Goal: Task Accomplishment & Management: Complete application form

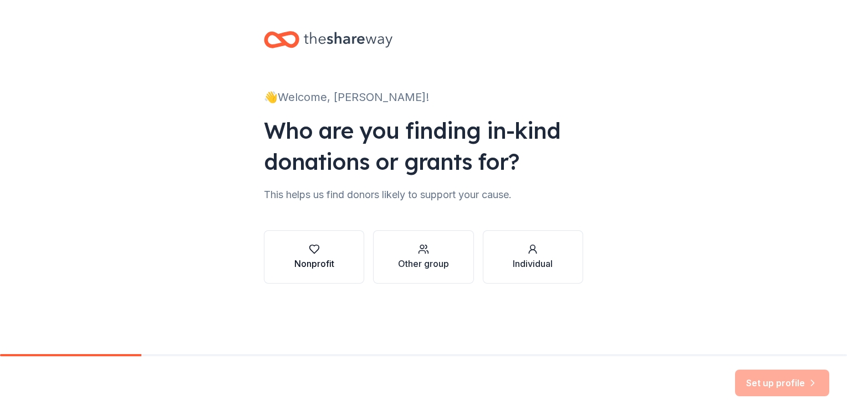
click at [303, 250] on div "button" at bounding box center [314, 248] width 40 height 11
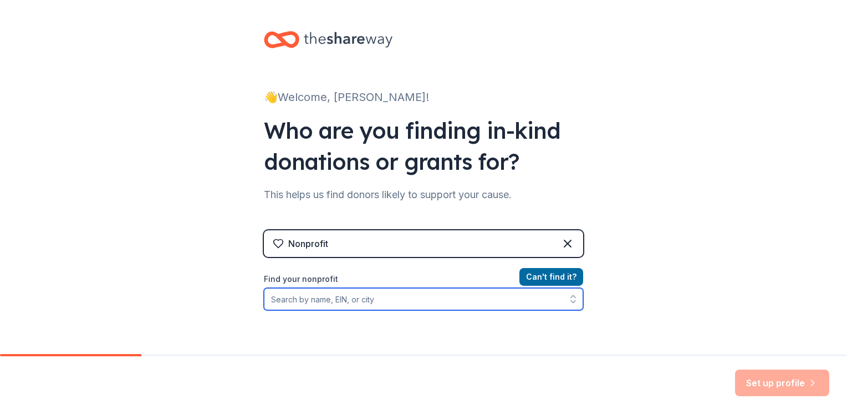
click at [456, 307] on input "Find your nonprofit" at bounding box center [423, 299] width 319 height 22
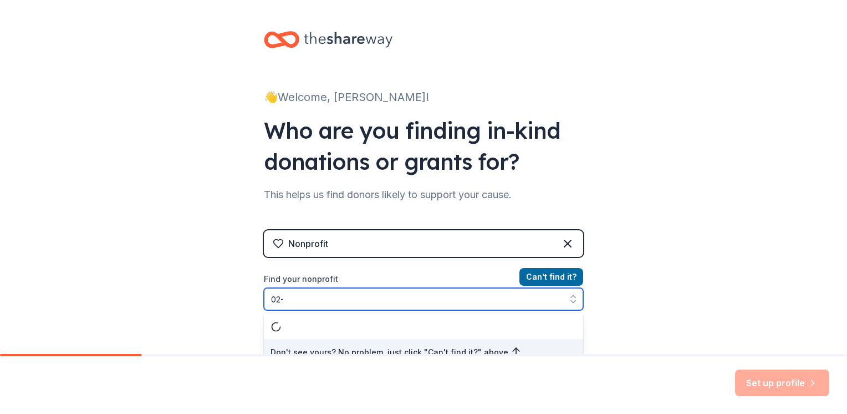
scroll to position [11, 0]
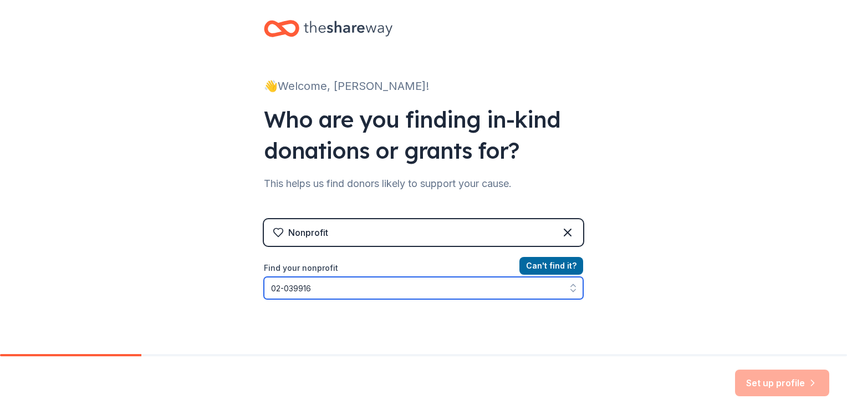
type input "[US_EMPLOYER_IDENTIFICATION_NUMBER]"
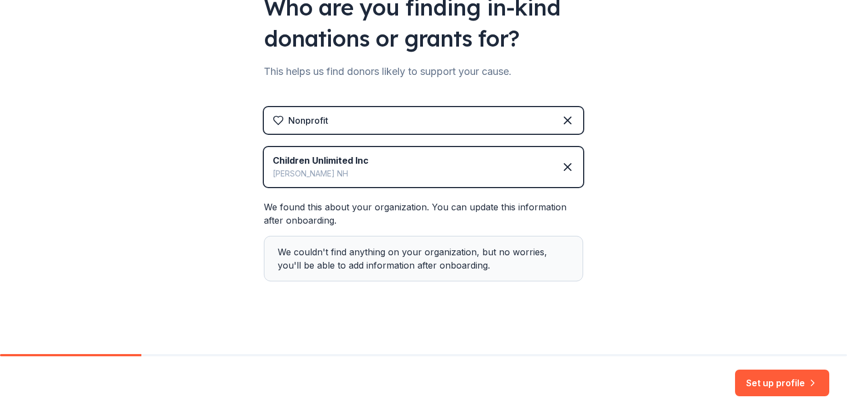
scroll to position [125, 0]
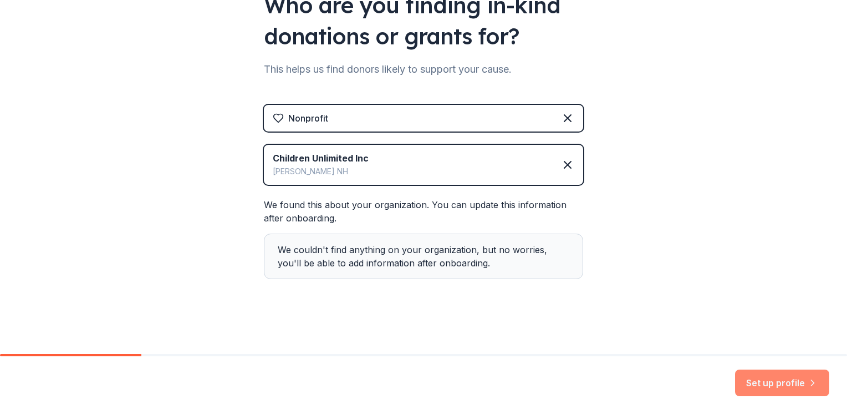
click at [780, 379] on button "Set up profile" at bounding box center [782, 382] width 94 height 27
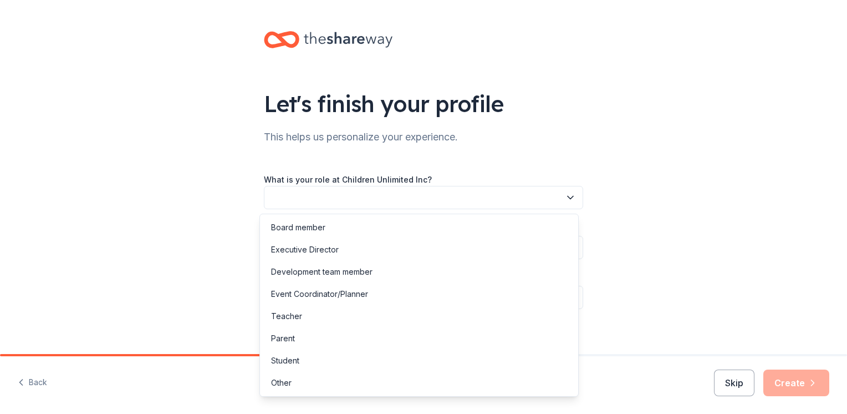
click at [475, 200] on button "button" at bounding box center [423, 197] width 319 height 23
click at [327, 376] on div "Other" at bounding box center [419, 383] width 314 height 22
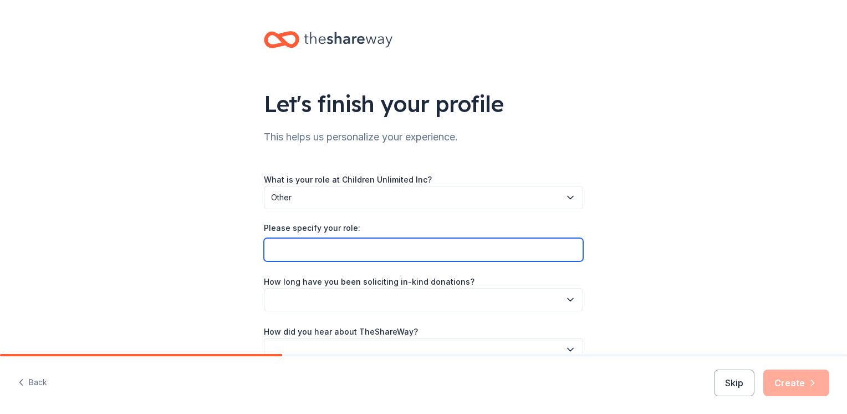
click at [344, 253] on input "Please specify your role:" at bounding box center [423, 249] width 319 height 23
type input "Family Support Provider/Kinship Coordinator"
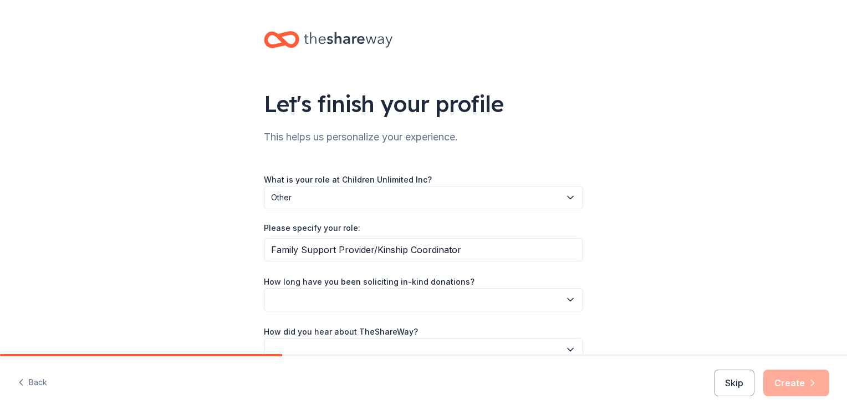
click at [373, 307] on button "button" at bounding box center [423, 299] width 319 height 23
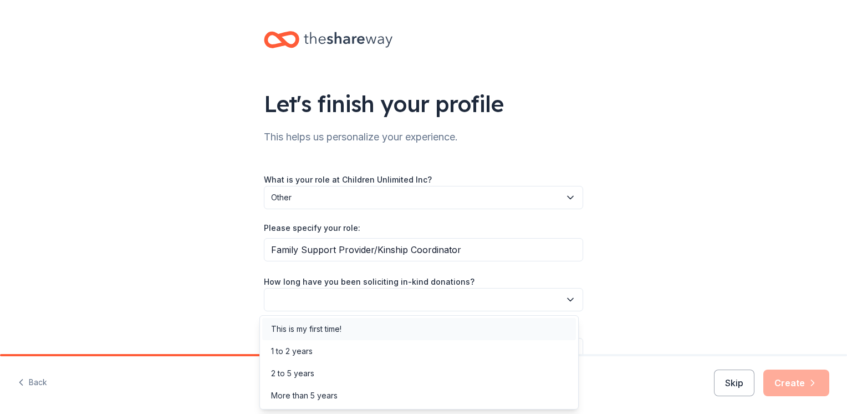
click at [349, 326] on div "This is my first time!" at bounding box center [419, 329] width 314 height 22
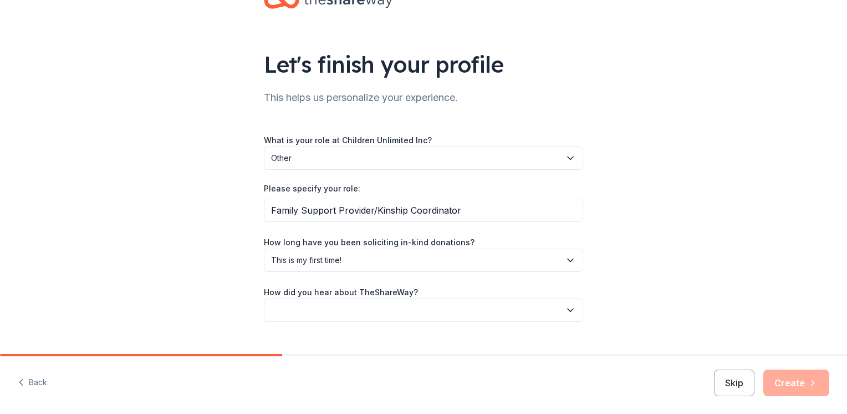
scroll to position [60, 0]
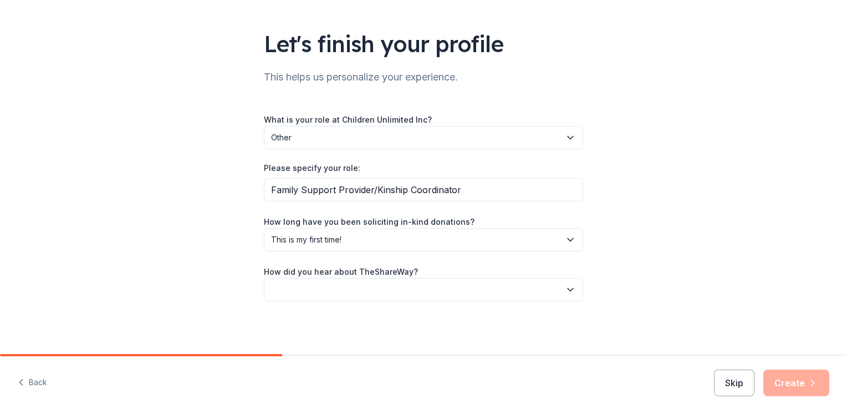
click at [460, 292] on button "button" at bounding box center [423, 289] width 319 height 23
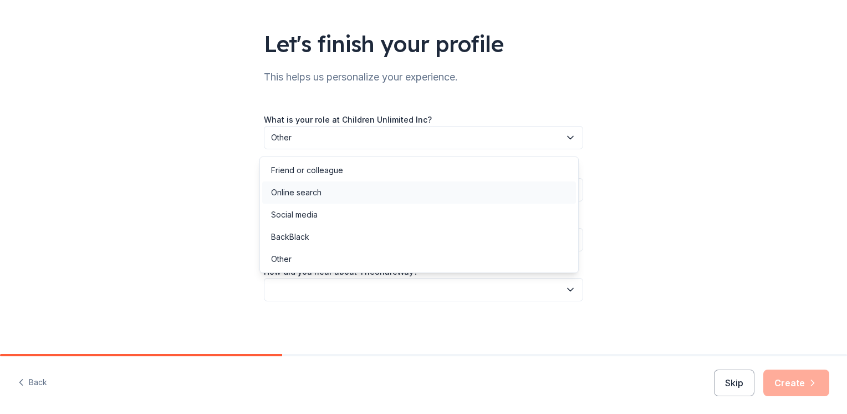
click at [396, 190] on div "Online search" at bounding box center [419, 192] width 314 height 22
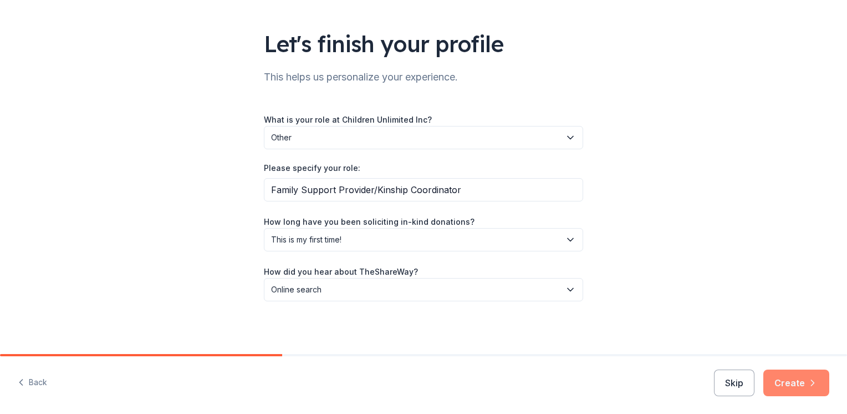
click at [792, 382] on button "Create" at bounding box center [797, 382] width 66 height 27
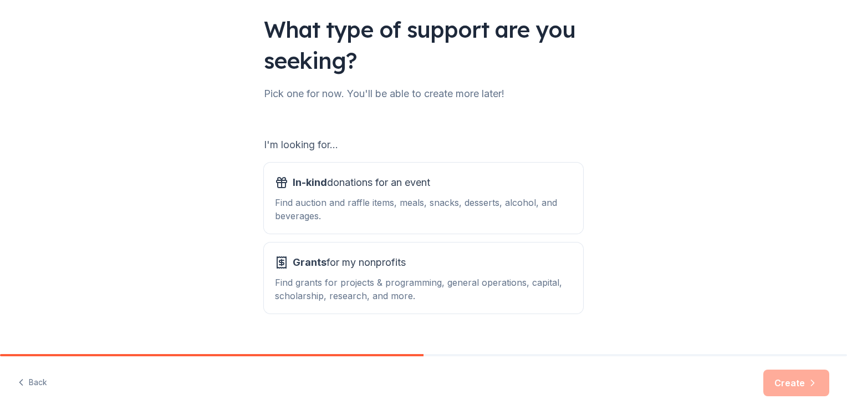
scroll to position [93, 0]
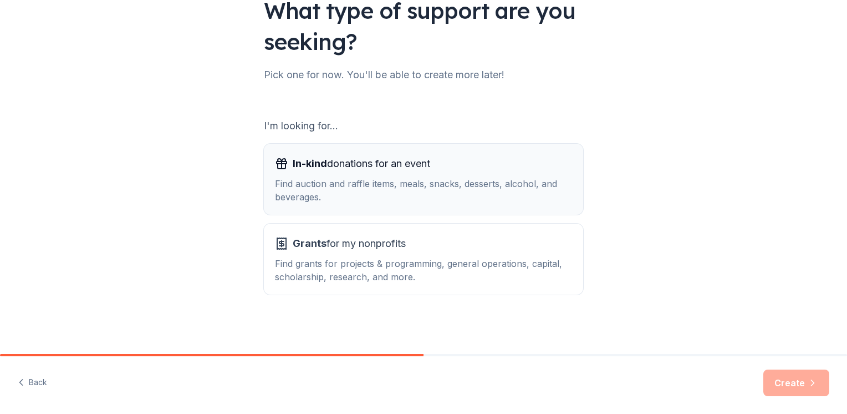
click at [375, 181] on div "Find auction and raffle items, meals, snacks, desserts, alcohol, and beverages." at bounding box center [423, 190] width 297 height 27
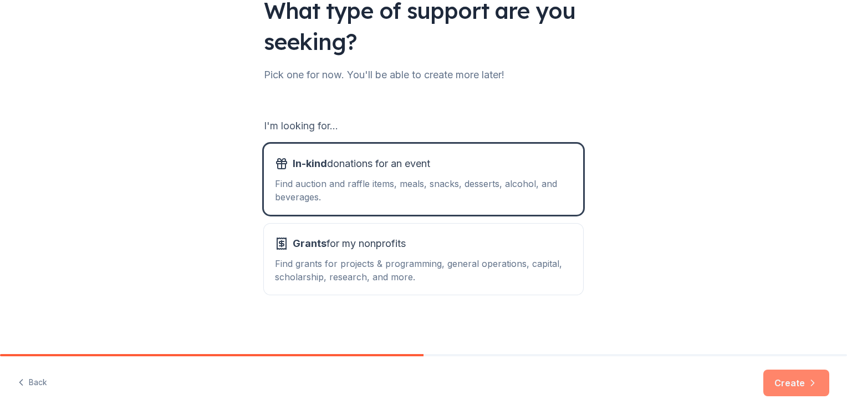
click at [787, 386] on button "Create" at bounding box center [797, 382] width 66 height 27
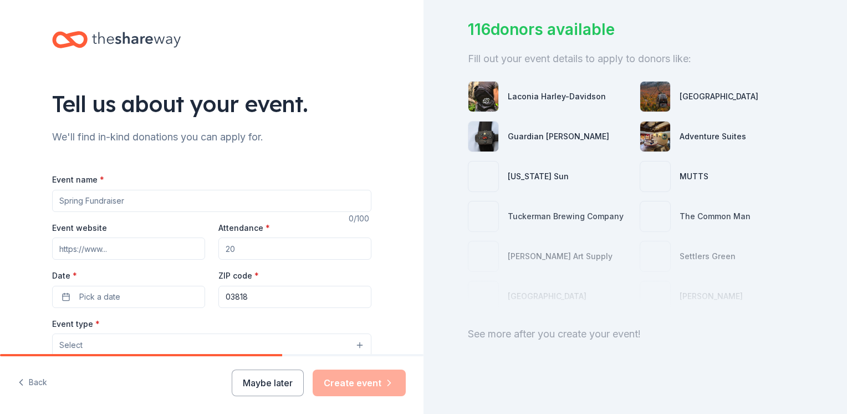
scroll to position [79, 0]
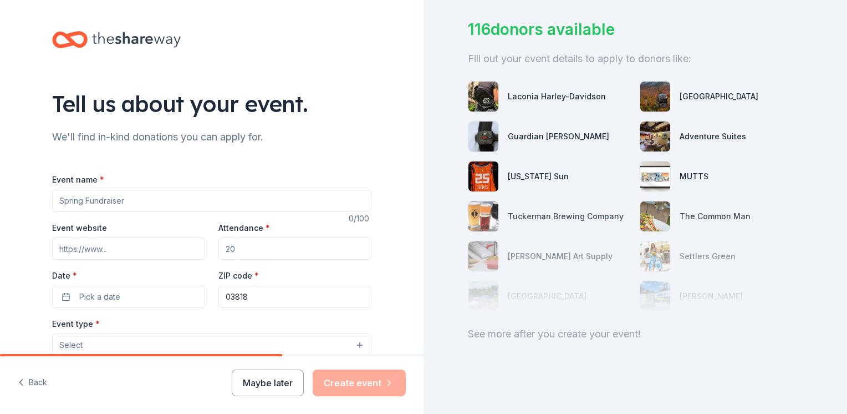
click at [521, 327] on div "See more after you create your event!" at bounding box center [635, 334] width 335 height 18
click at [91, 202] on input "Event name *" at bounding box center [211, 201] width 319 height 22
type input "Kinship Fundraiser"
click at [104, 248] on input "Event website" at bounding box center [128, 248] width 153 height 22
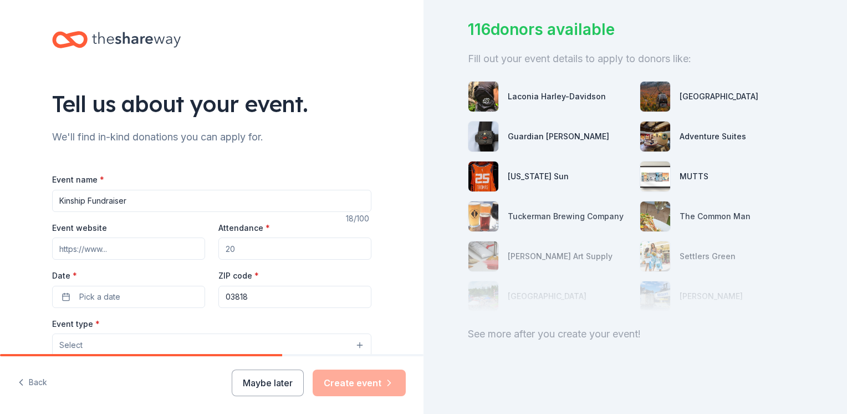
click at [333, 248] on input "Attendance *" at bounding box center [295, 248] width 153 height 22
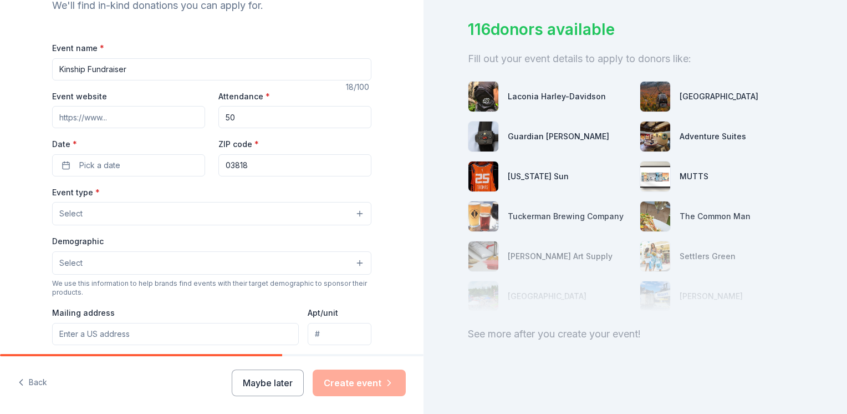
scroll to position [136, 0]
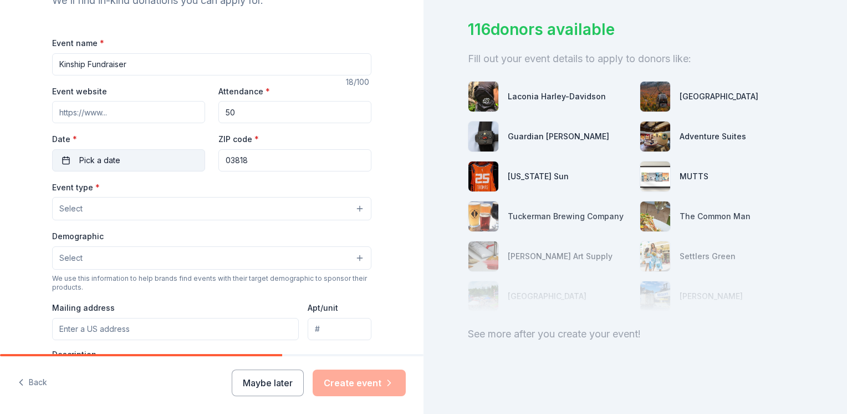
type input "50"
click at [69, 166] on button "Pick a date" at bounding box center [128, 160] width 153 height 22
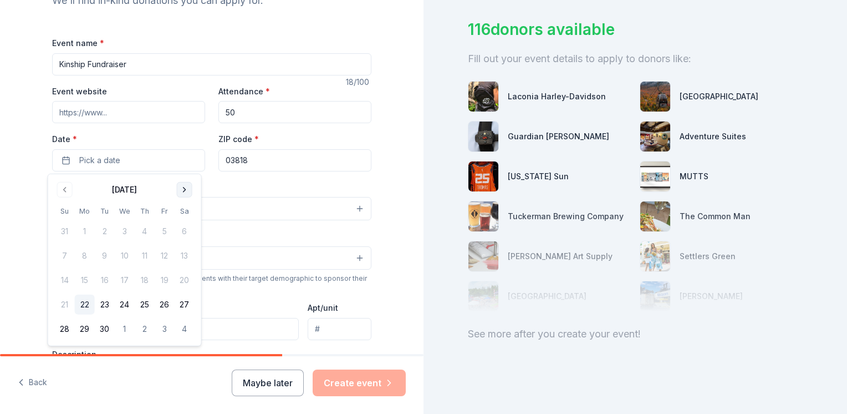
click at [182, 191] on button "Go to next month" at bounding box center [185, 190] width 16 height 16
click at [87, 227] on button "1" at bounding box center [85, 231] width 20 height 20
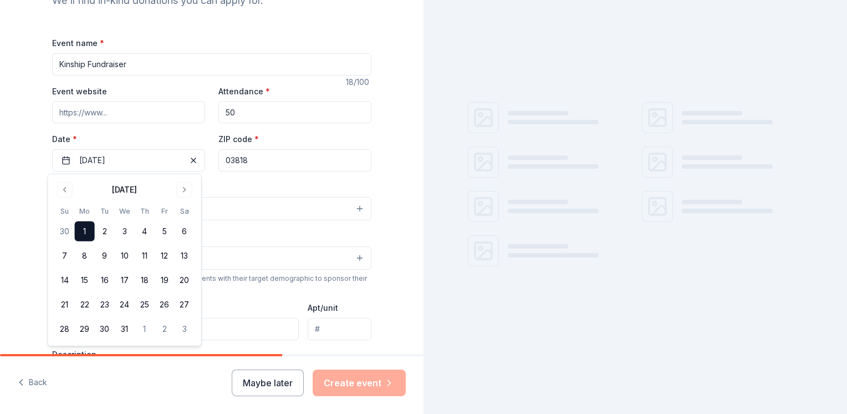
click at [252, 185] on div "Event type * Select" at bounding box center [211, 200] width 319 height 40
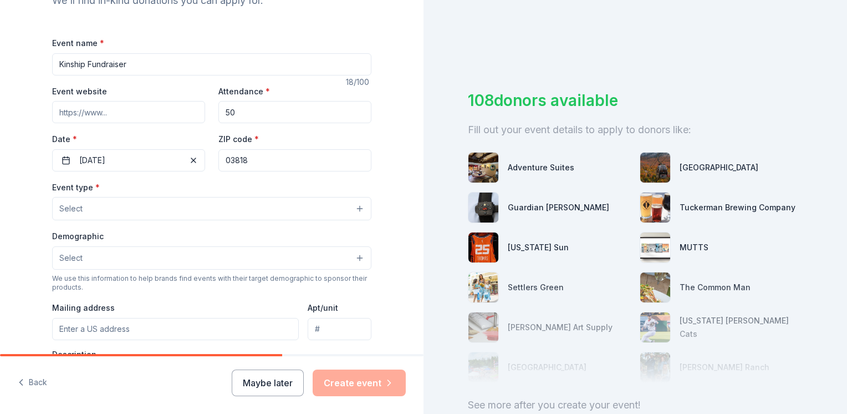
click at [256, 205] on button "Select" at bounding box center [211, 208] width 319 height 23
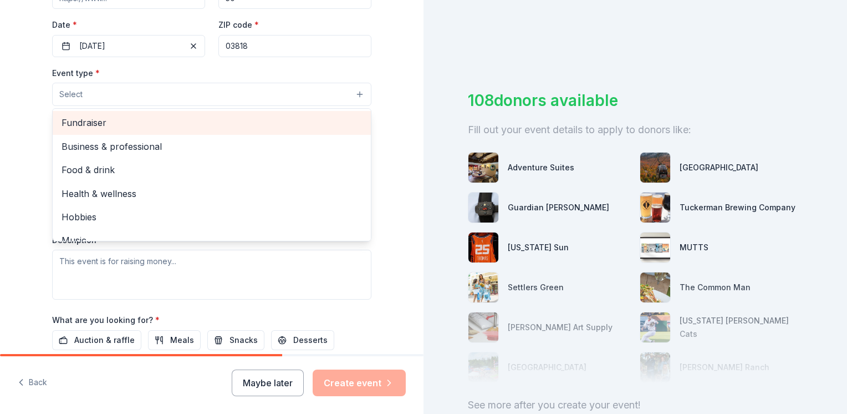
click at [211, 116] on span "Fundraiser" at bounding box center [212, 122] width 301 height 14
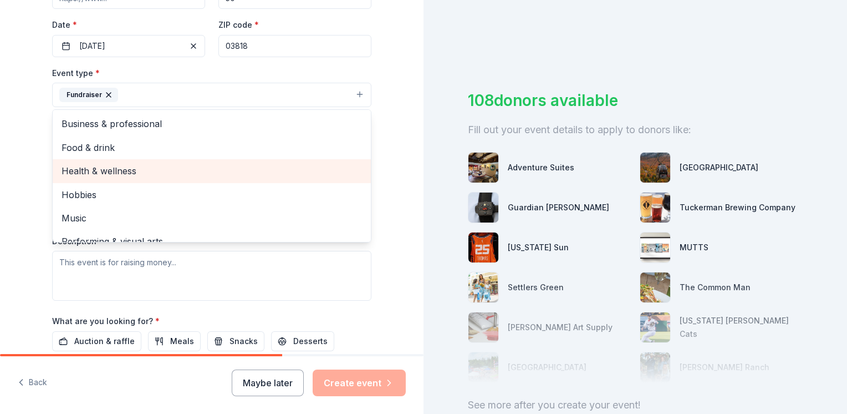
click at [271, 164] on span "Health & wellness" at bounding box center [212, 171] width 301 height 14
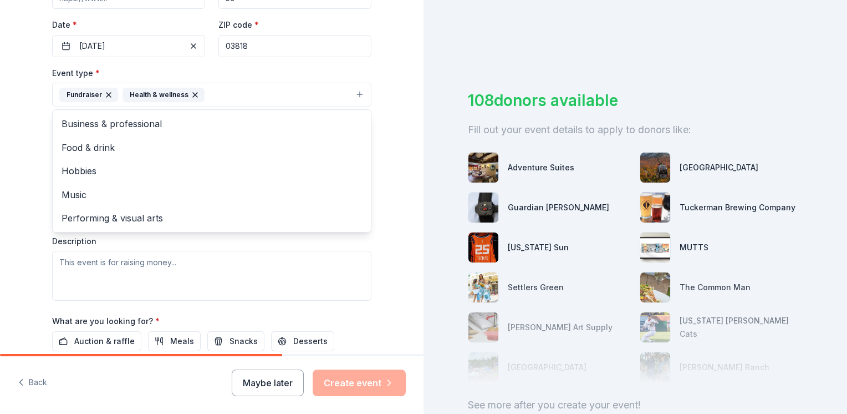
click at [379, 79] on div "Tell us about your event. We'll find in-kind donations you can apply for. Event…" at bounding box center [211, 118] width 355 height 739
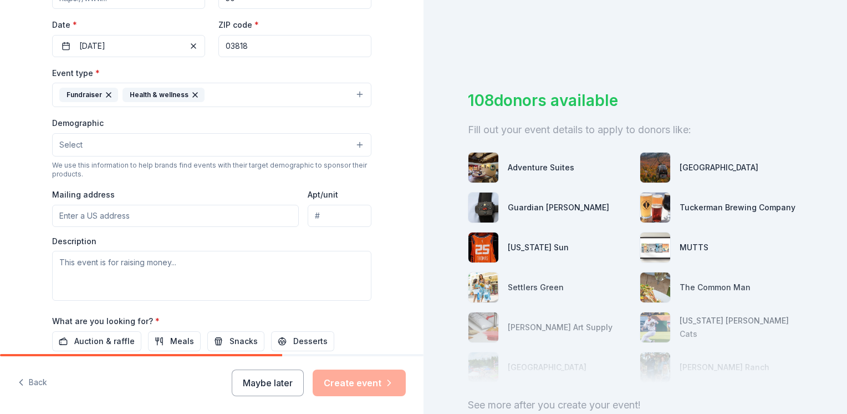
click at [260, 143] on button "Select" at bounding box center [211, 144] width 319 height 23
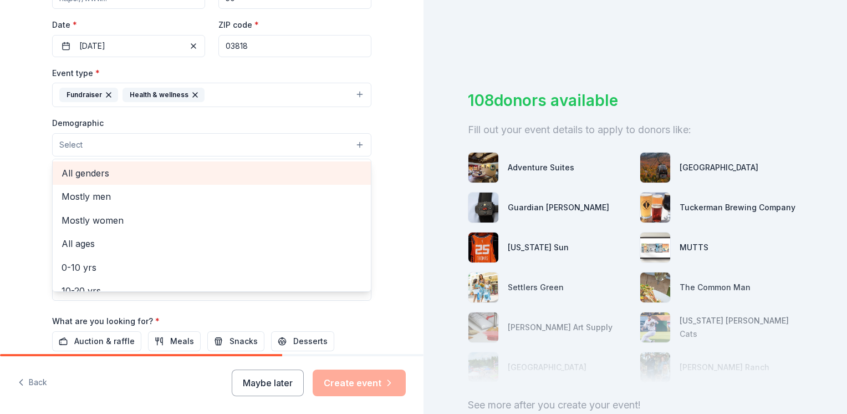
click at [224, 179] on span "All genders" at bounding box center [212, 173] width 301 height 14
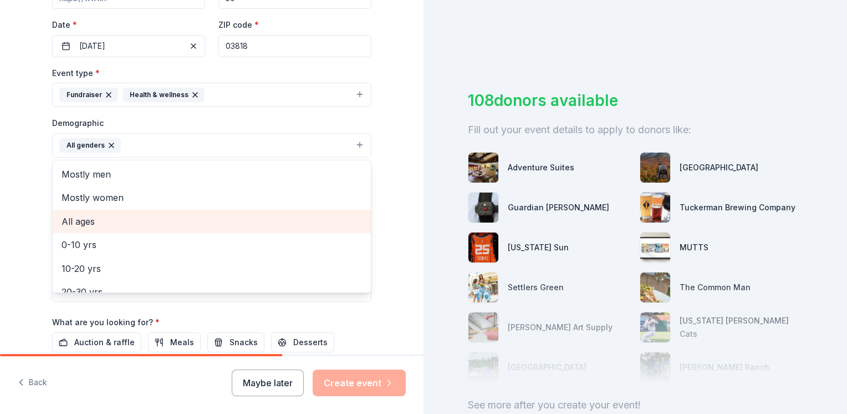
click at [195, 219] on span "All ages" at bounding box center [212, 221] width 301 height 14
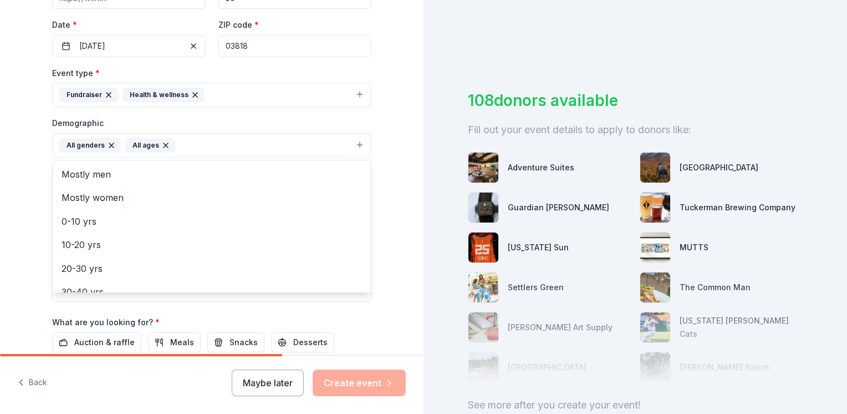
click at [389, 117] on div "Tell us about your event. We'll find in-kind donations you can apply for. Event…" at bounding box center [212, 119] width 424 height 740
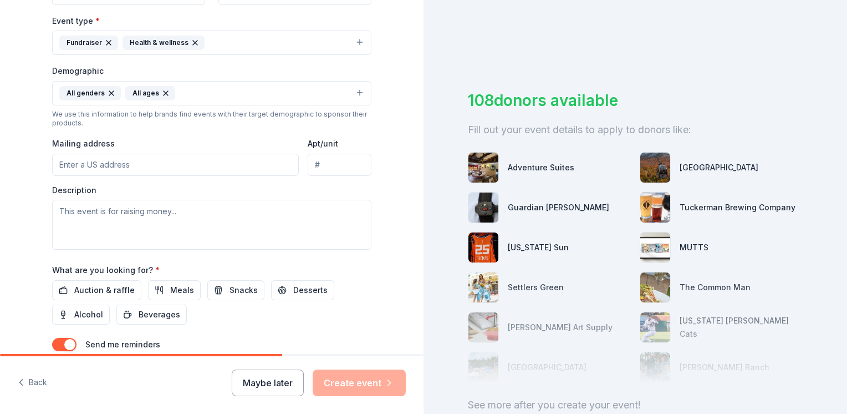
scroll to position [306, 0]
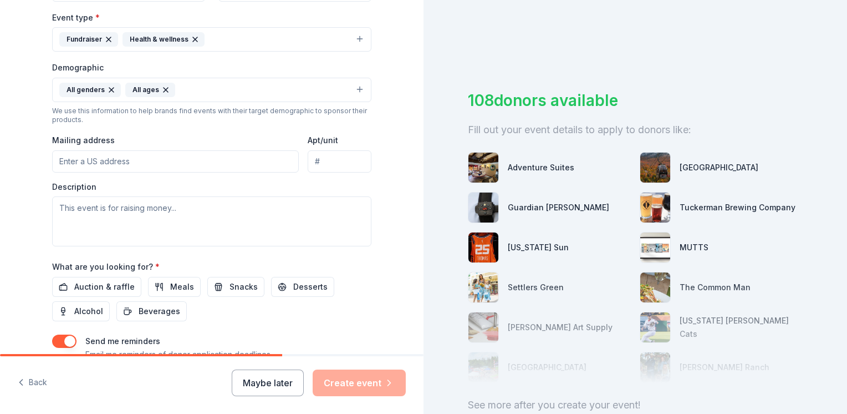
click at [224, 162] on input "Mailing address" at bounding box center [175, 161] width 247 height 22
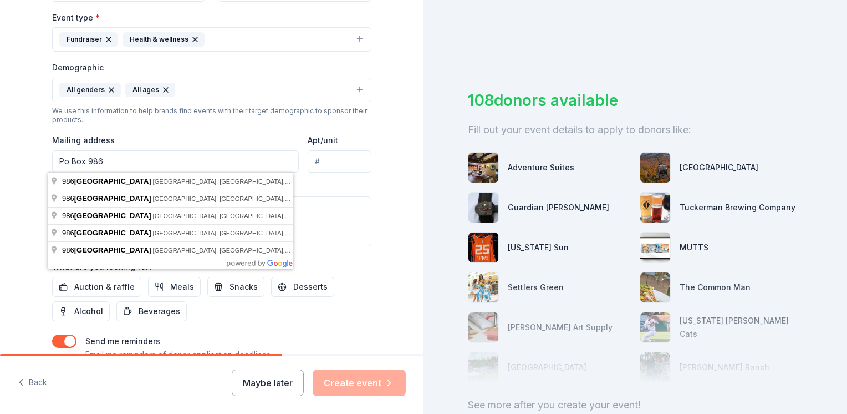
click at [211, 161] on input "Po Box 986" at bounding box center [175, 161] width 247 height 22
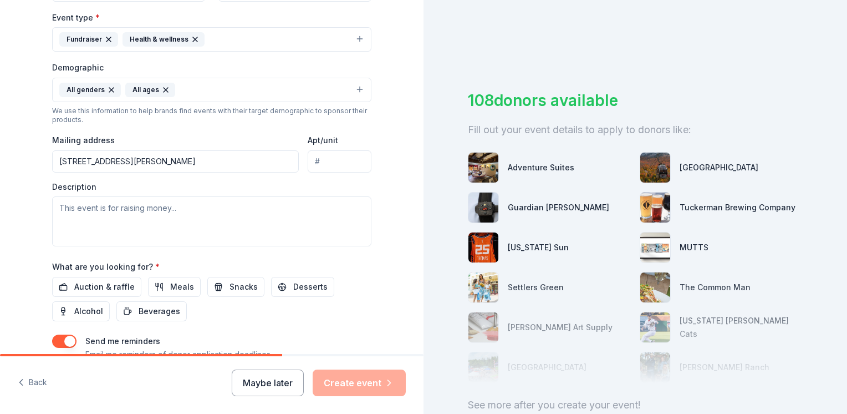
type input "[STREET_ADDRESS][PERSON_NAME]"
click at [204, 205] on textarea at bounding box center [211, 221] width 319 height 50
type textarea "t"
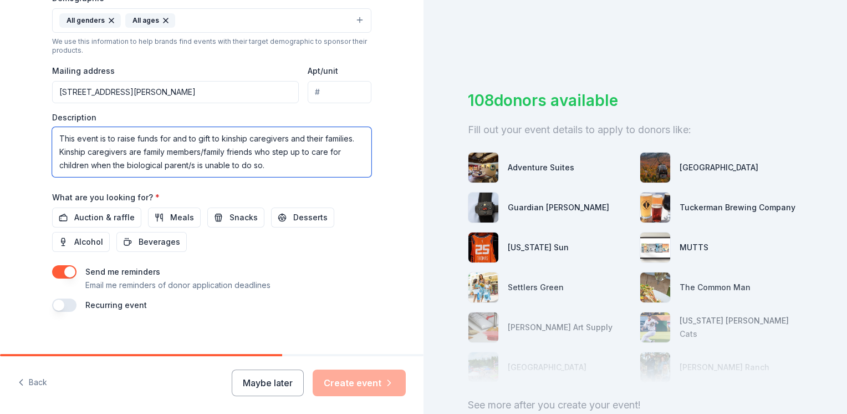
scroll to position [386, 0]
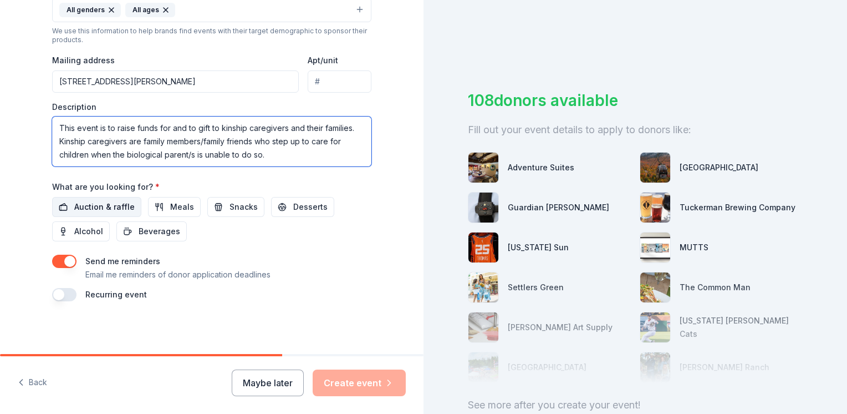
type textarea "This event is to raise funds for and to gift to kinship caregivers and their fa…"
click at [104, 209] on span "Auction & raffle" at bounding box center [104, 206] width 60 height 13
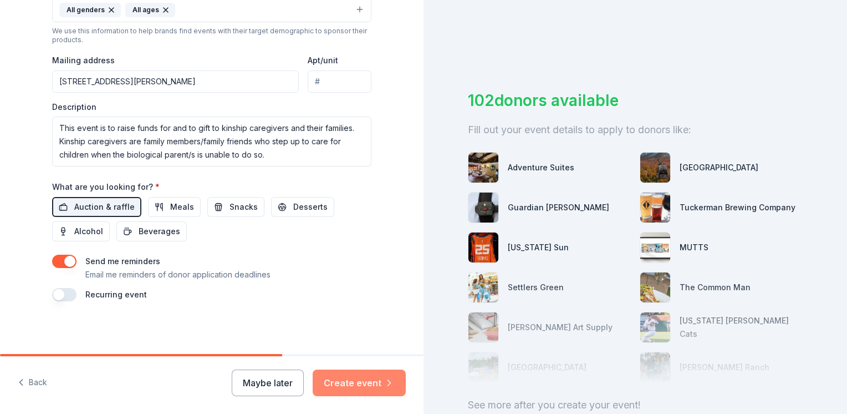
click at [370, 384] on button "Create event" at bounding box center [359, 382] width 93 height 27
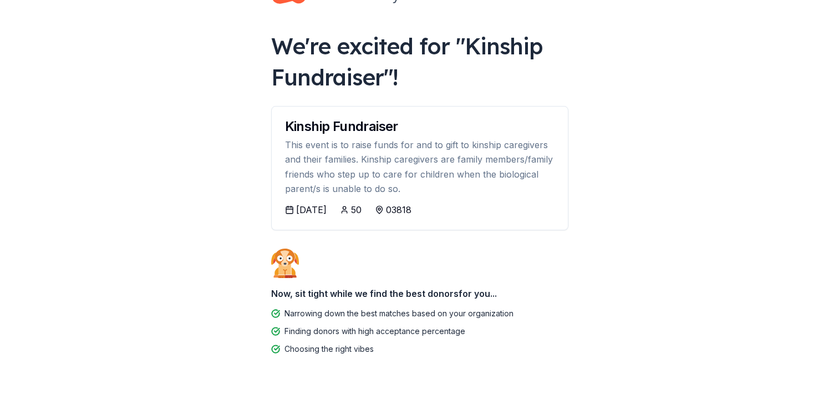
scroll to position [54, 0]
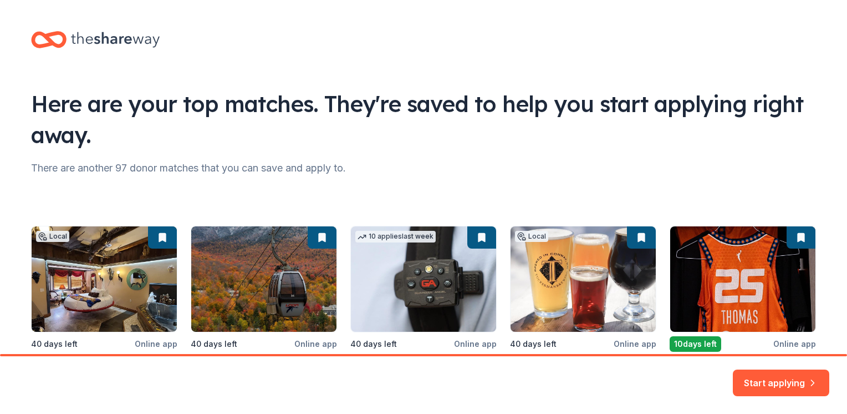
click at [844, 136] on html "Here are your top matches. They're saved to help you start applying right away.…" at bounding box center [423, 207] width 847 height 414
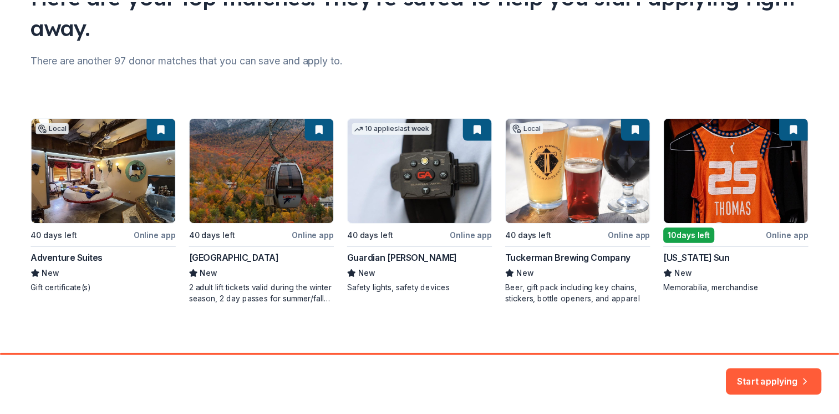
scroll to position [112, 0]
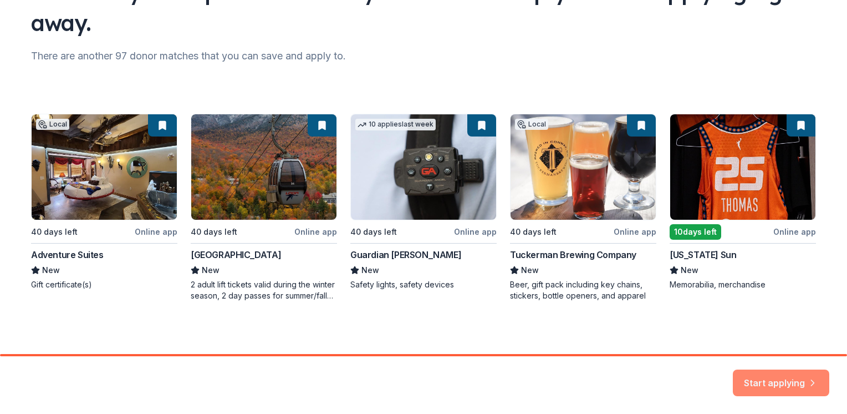
click at [781, 376] on button "Start applying" at bounding box center [781, 376] width 96 height 27
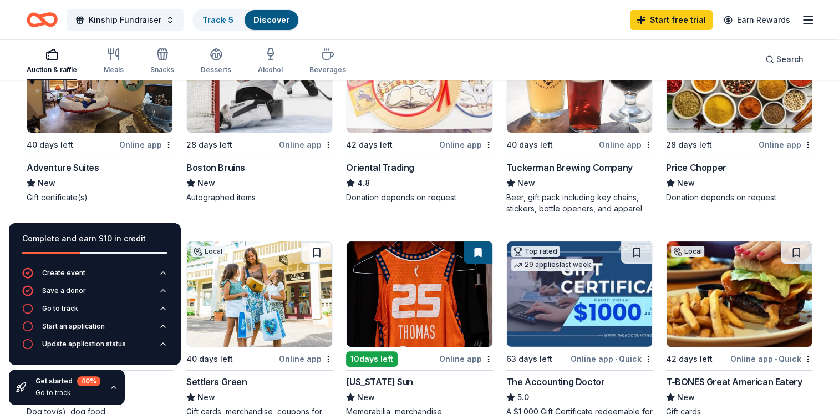
scroll to position [174, 0]
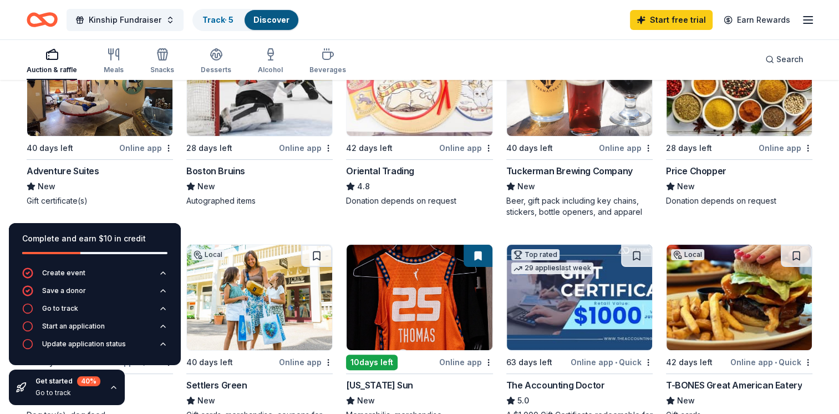
click at [115, 389] on icon "button" at bounding box center [113, 387] width 9 height 9
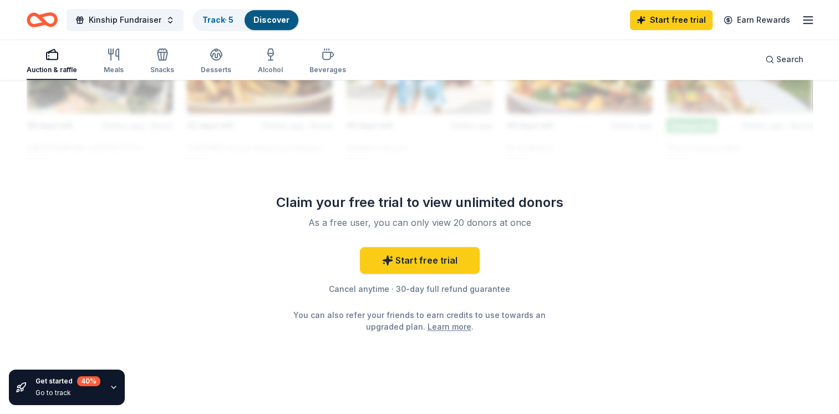
scroll to position [1090, 0]
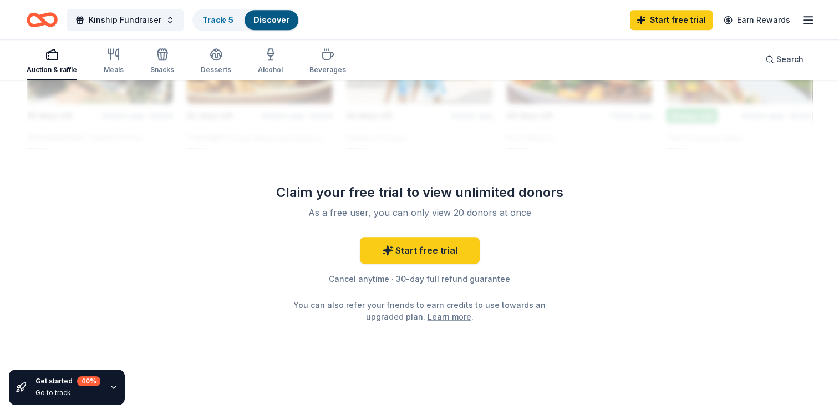
click at [444, 311] on link "Learn more" at bounding box center [450, 317] width 44 height 12
click at [428, 250] on link "Start free trial" at bounding box center [420, 250] width 120 height 27
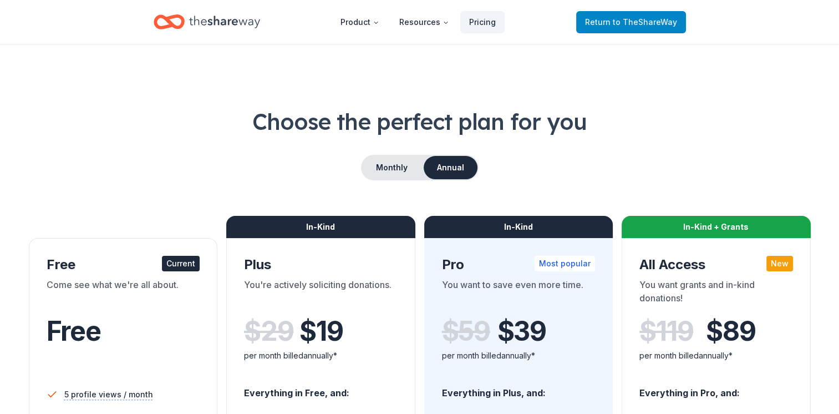
click at [595, 24] on span "Return to TheShareWay" at bounding box center [631, 22] width 92 height 13
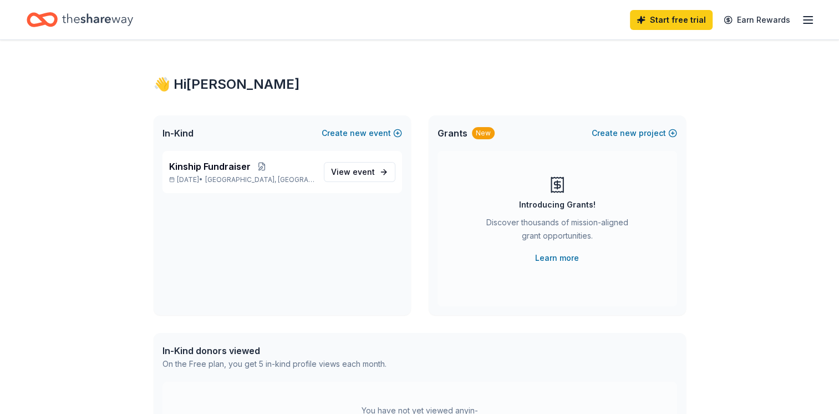
click at [111, 18] on icon "Home" at bounding box center [97, 19] width 71 height 23
click at [32, 16] on icon "Home" at bounding box center [36, 19] width 17 height 11
click at [350, 176] on span "View event" at bounding box center [353, 171] width 44 height 13
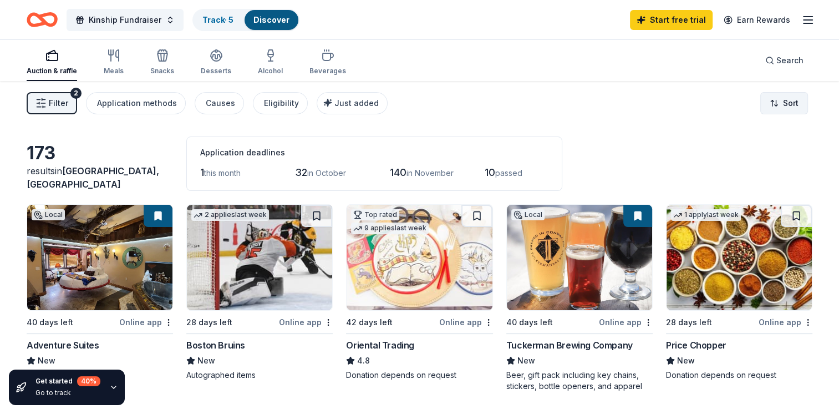
click at [789, 105] on html "Kinship Fundraiser Track · 5 Discover Start free trial Earn Rewards Auction & r…" at bounding box center [419, 207] width 839 height 414
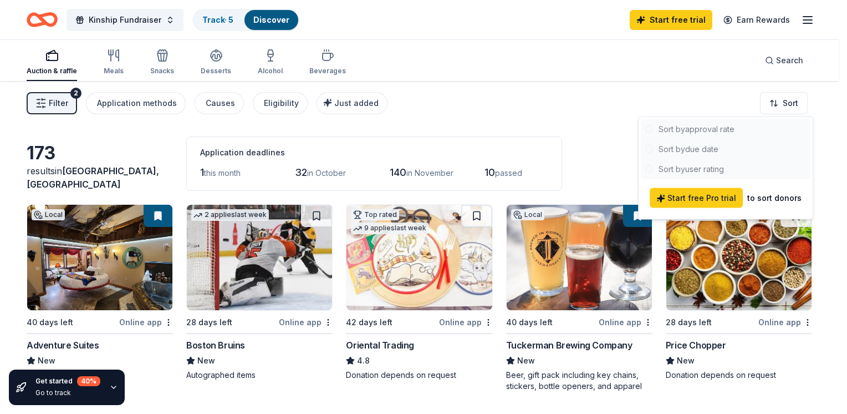
click at [826, 96] on html "Kinship Fundraiser Track · 5 Discover Start free trial Earn Rewards Auction & r…" at bounding box center [423, 207] width 847 height 414
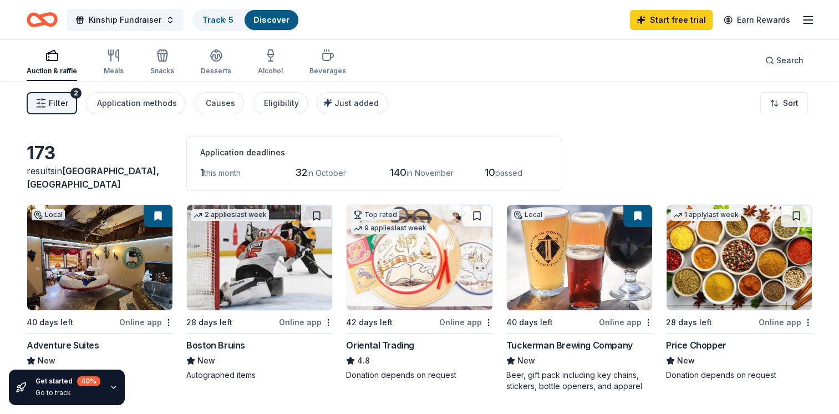
click at [47, 58] on icon "button" at bounding box center [51, 55] width 13 height 13
click at [71, 100] on button "Filter 2" at bounding box center [52, 103] width 50 height 22
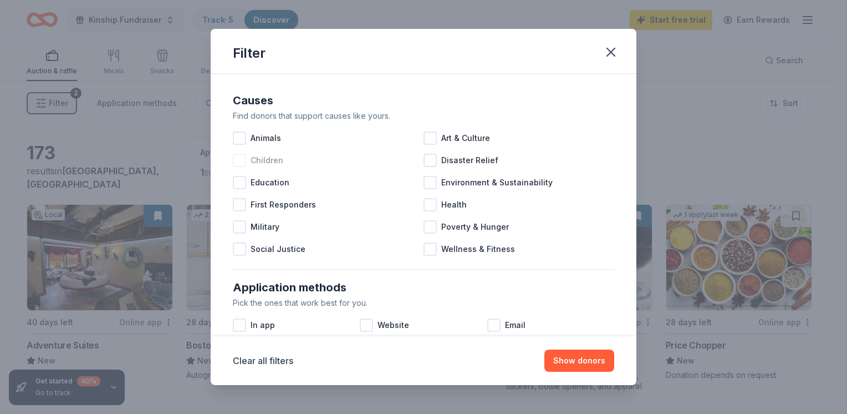
click at [242, 157] on div at bounding box center [239, 160] width 13 height 13
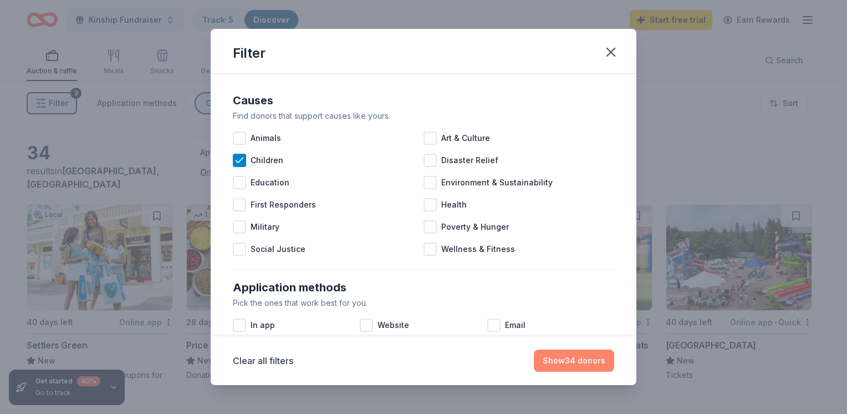
click at [572, 358] on button "Show 34 donors" at bounding box center [574, 360] width 80 height 22
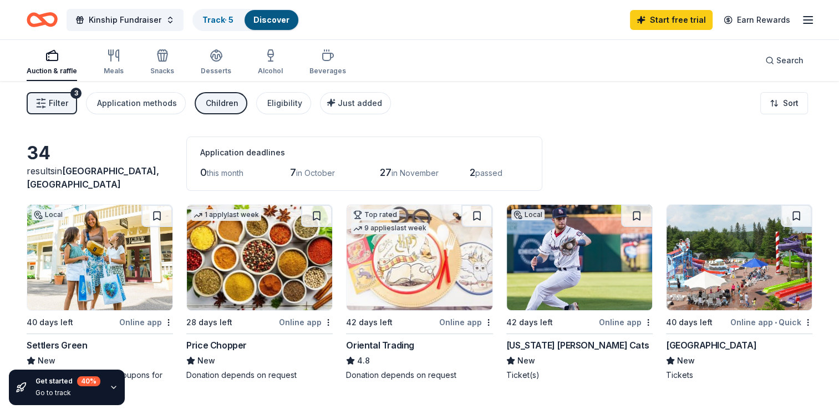
click at [215, 101] on div "Children" at bounding box center [222, 102] width 33 height 13
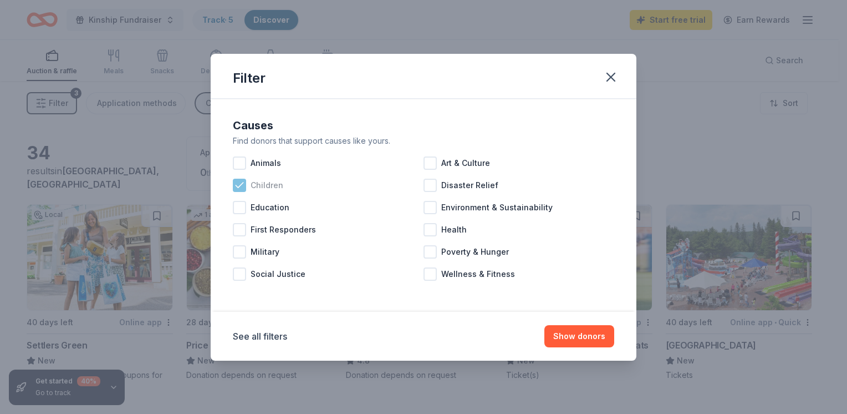
click at [243, 185] on icon at bounding box center [239, 185] width 11 height 11
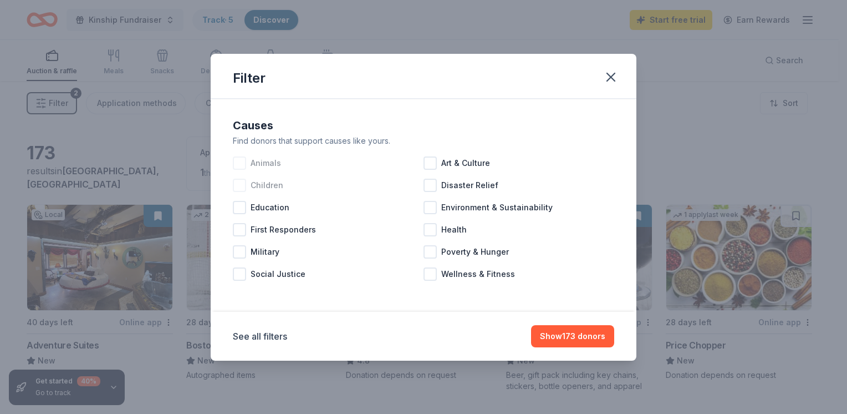
click at [238, 164] on div at bounding box center [239, 162] width 13 height 13
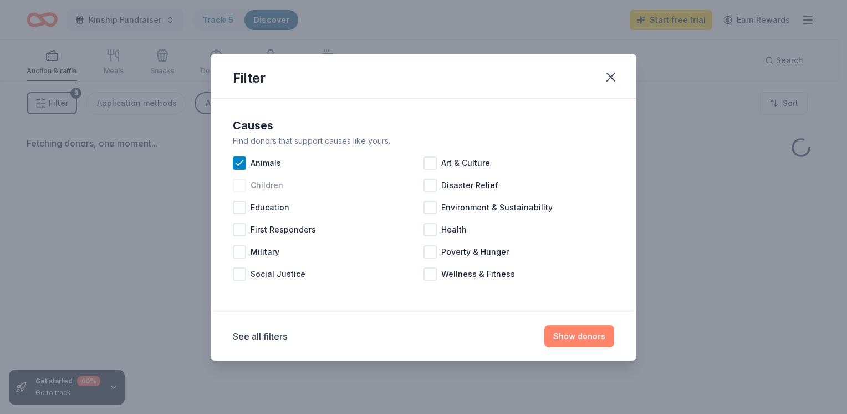
click at [585, 337] on button "Show donors" at bounding box center [580, 336] width 70 height 22
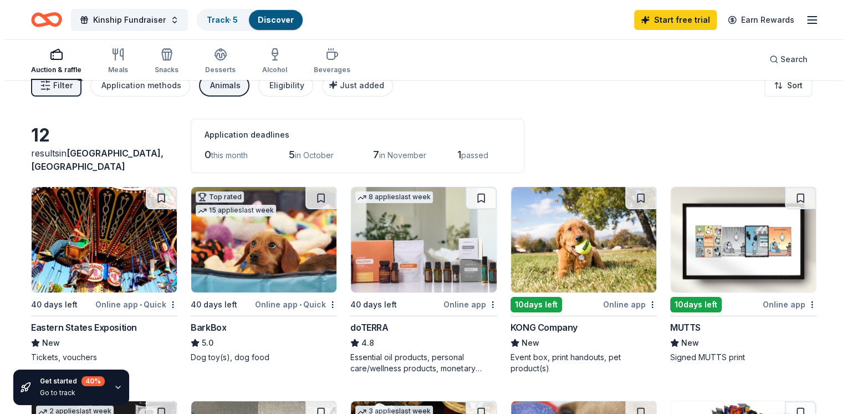
scroll to position [17, 0]
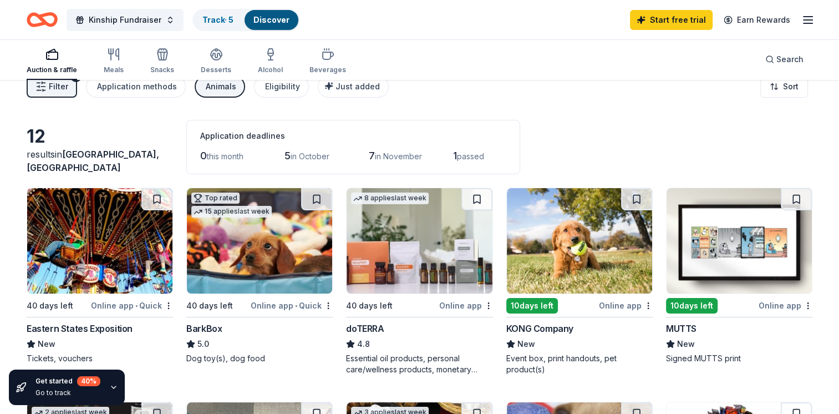
click at [215, 83] on div "Animals" at bounding box center [221, 86] width 31 height 13
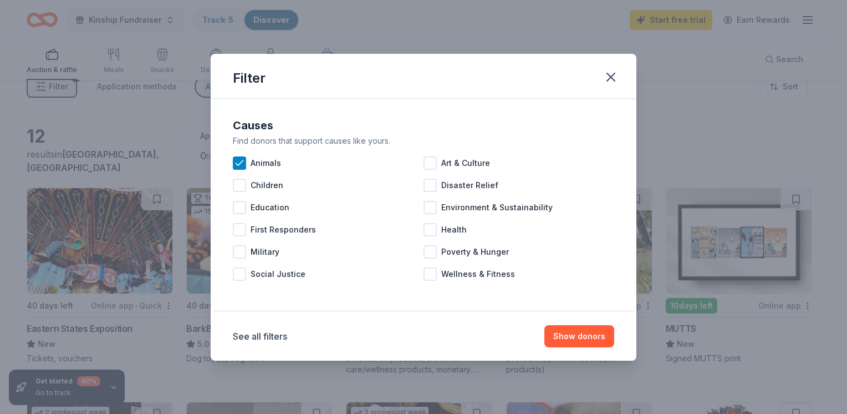
click at [215, 83] on div "Filter Causes Find donors that support causes like yours. Animals Art & Culture…" at bounding box center [423, 207] width 847 height 414
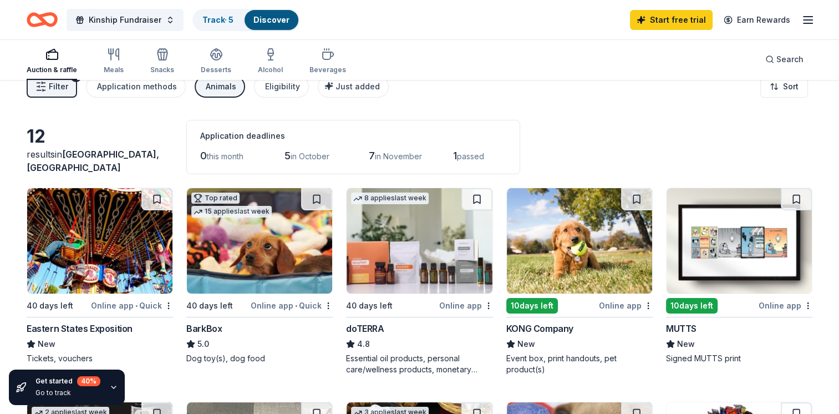
drag, startPoint x: 215, startPoint y: 83, endPoint x: 219, endPoint y: 90, distance: 7.4
click at [219, 90] on div "Animals" at bounding box center [221, 86] width 31 height 13
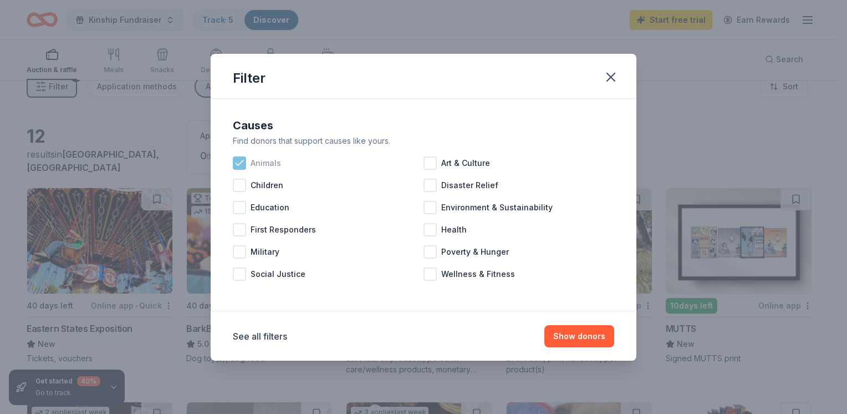
click at [240, 165] on icon at bounding box center [239, 162] width 11 height 11
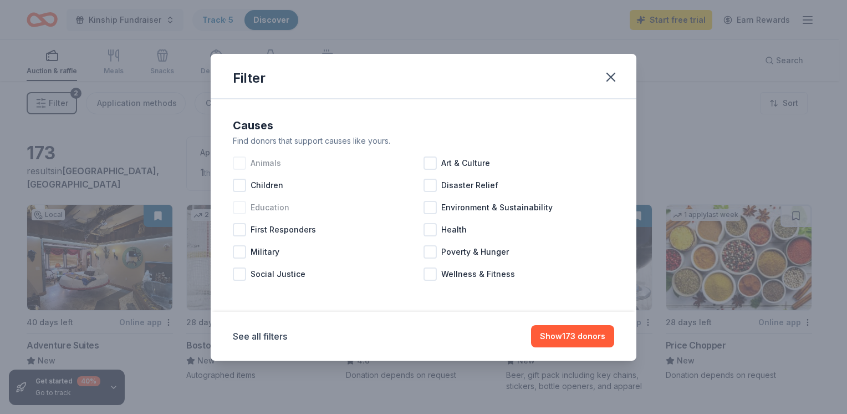
click at [243, 211] on div at bounding box center [239, 207] width 13 height 13
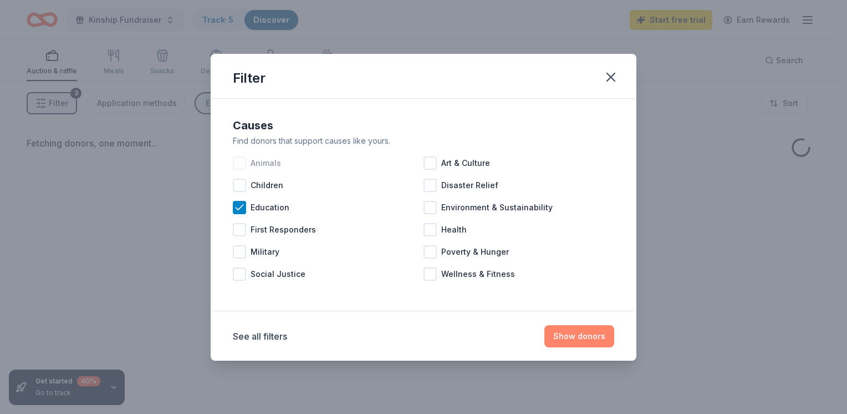
click at [581, 337] on button "Show donors" at bounding box center [580, 336] width 70 height 22
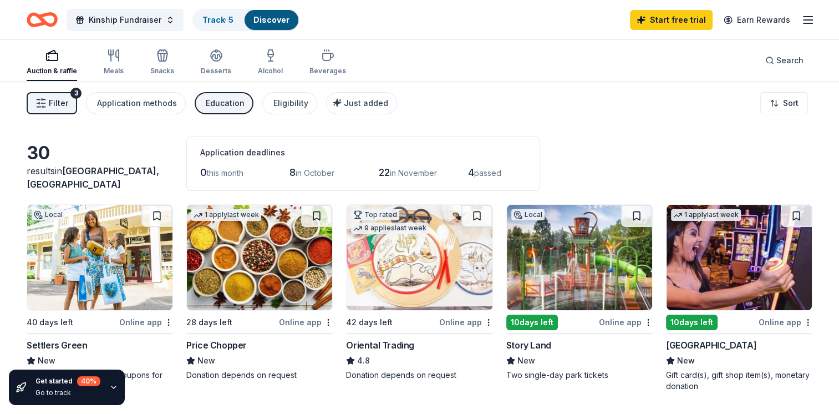
click at [227, 101] on div "Education" at bounding box center [225, 102] width 39 height 13
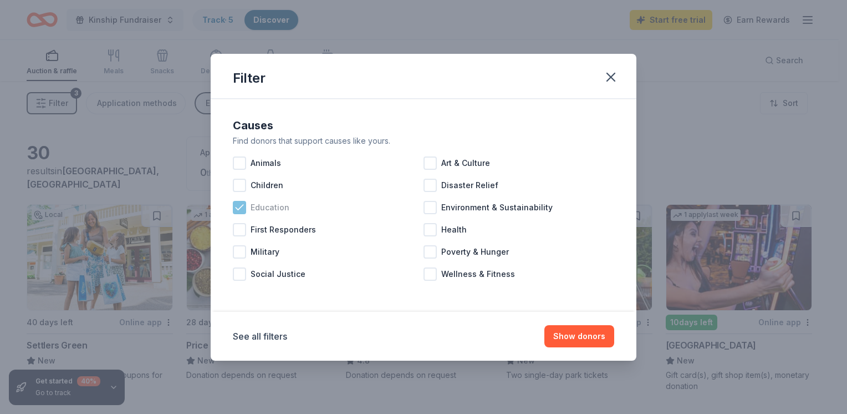
click at [241, 209] on icon at bounding box center [239, 207] width 11 height 11
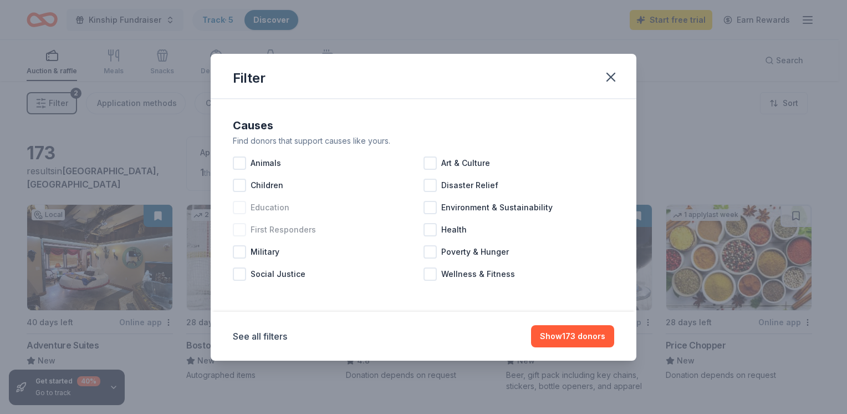
click at [241, 231] on div at bounding box center [239, 229] width 13 height 13
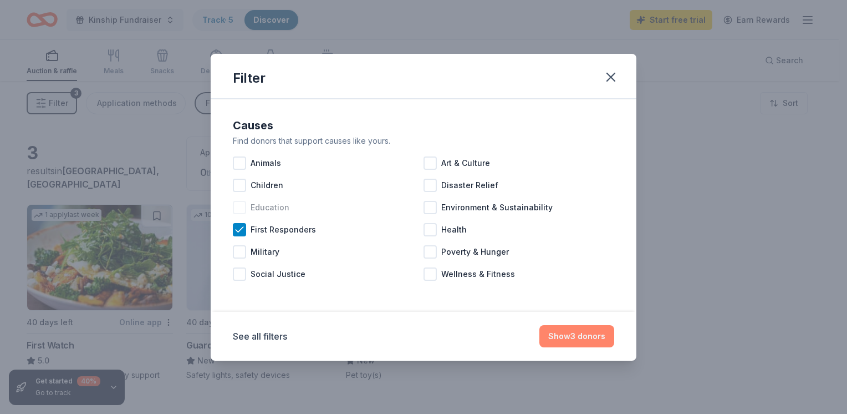
click at [568, 339] on button "Show 3 donors" at bounding box center [577, 336] width 75 height 22
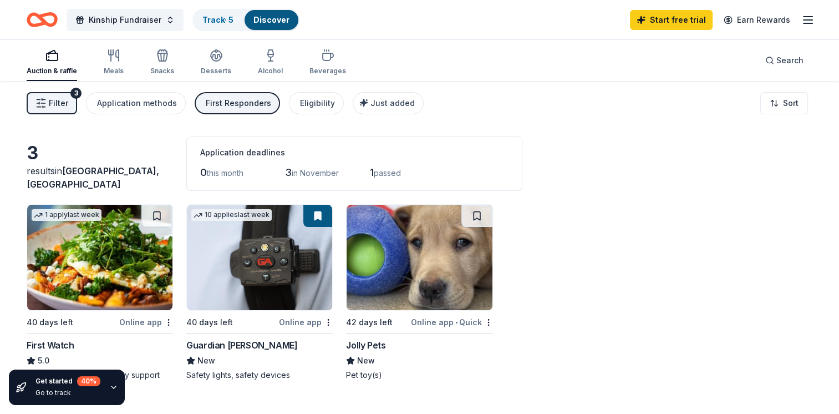
click at [211, 99] on div "First Responders" at bounding box center [238, 102] width 65 height 13
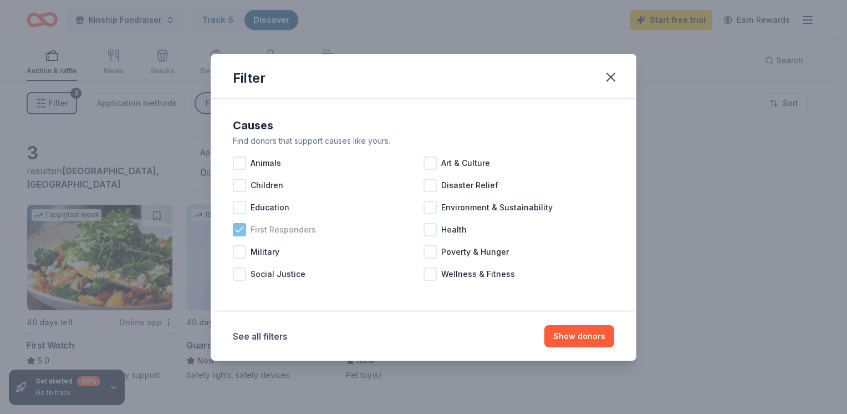
click at [240, 236] on div at bounding box center [239, 229] width 13 height 13
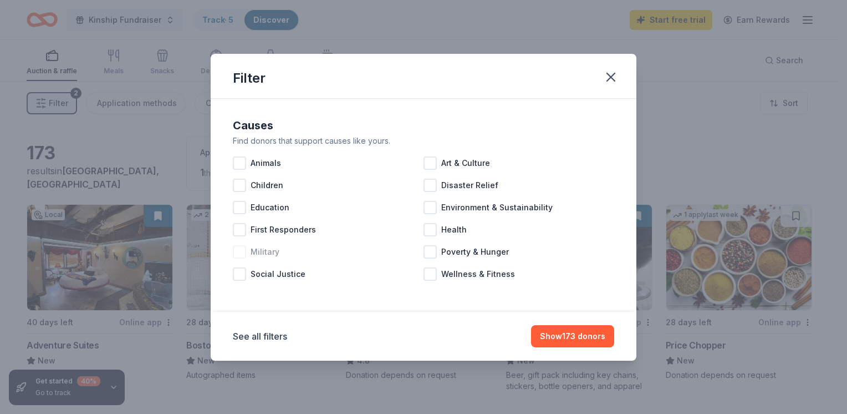
click at [242, 254] on div at bounding box center [239, 251] width 13 height 13
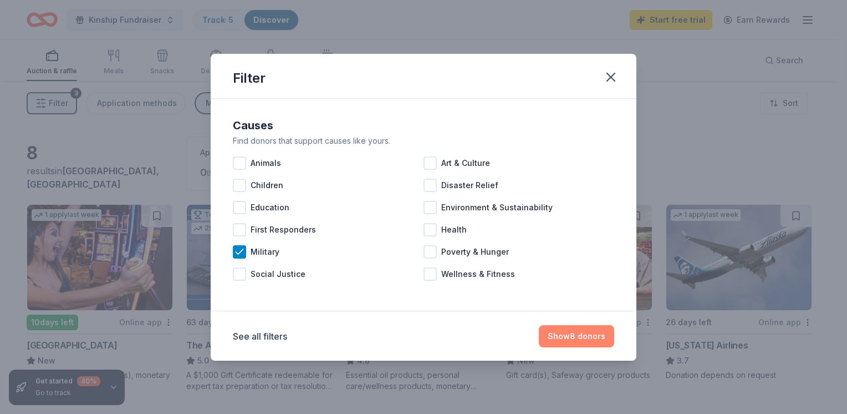
click at [593, 339] on button "Show 8 donors" at bounding box center [576, 336] width 75 height 22
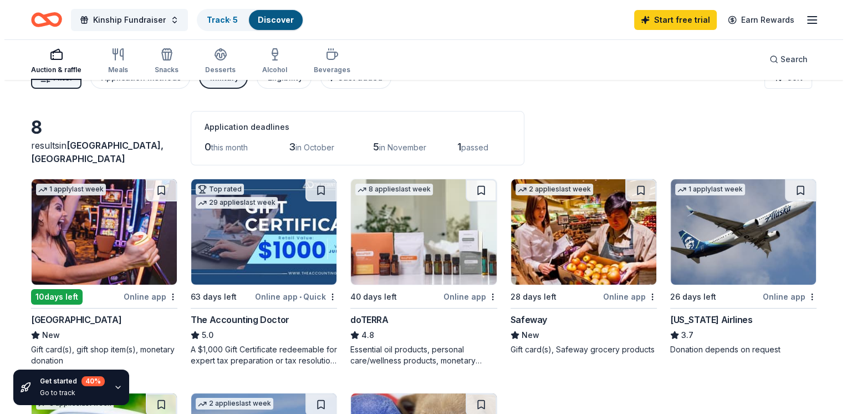
scroll to position [17, 0]
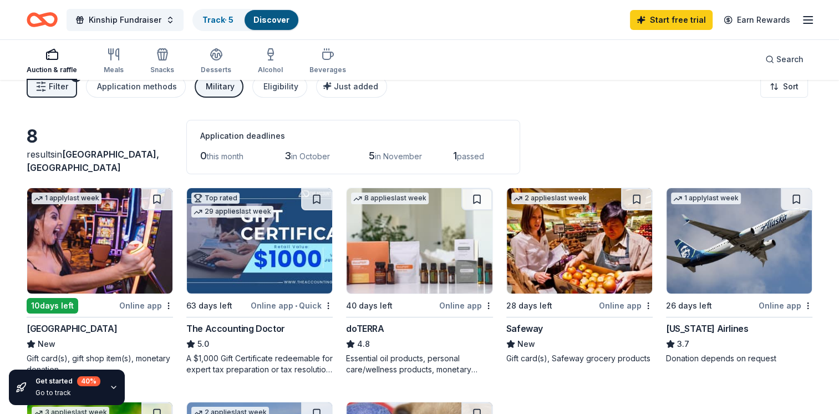
click at [213, 93] on button "Military" at bounding box center [219, 86] width 49 height 22
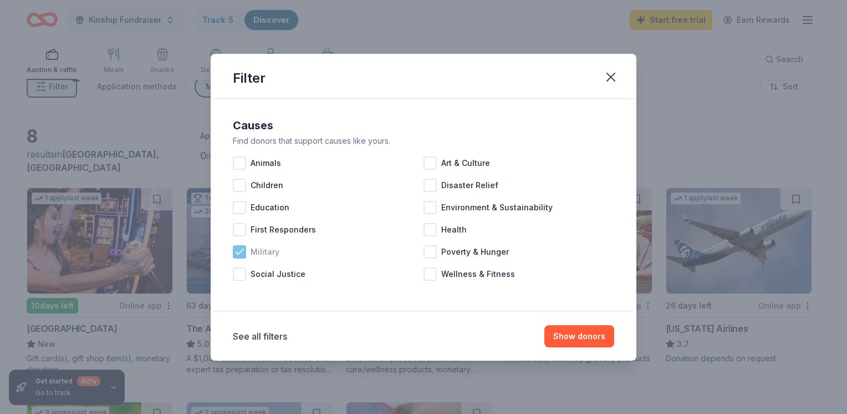
click at [240, 249] on icon at bounding box center [239, 251] width 11 height 11
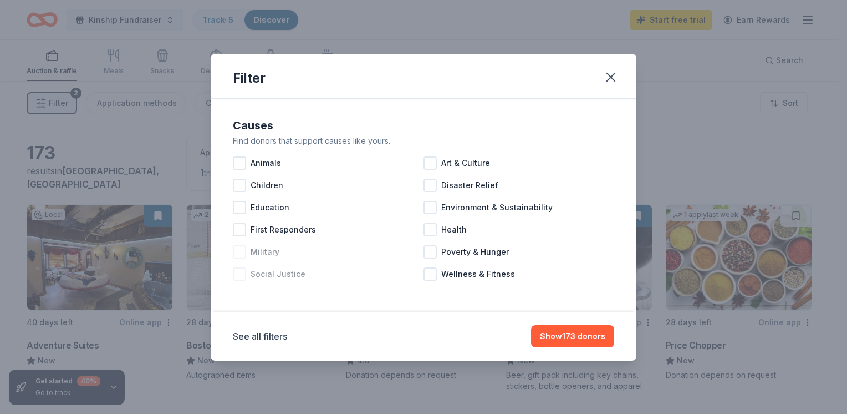
click at [241, 275] on div at bounding box center [239, 273] width 13 height 13
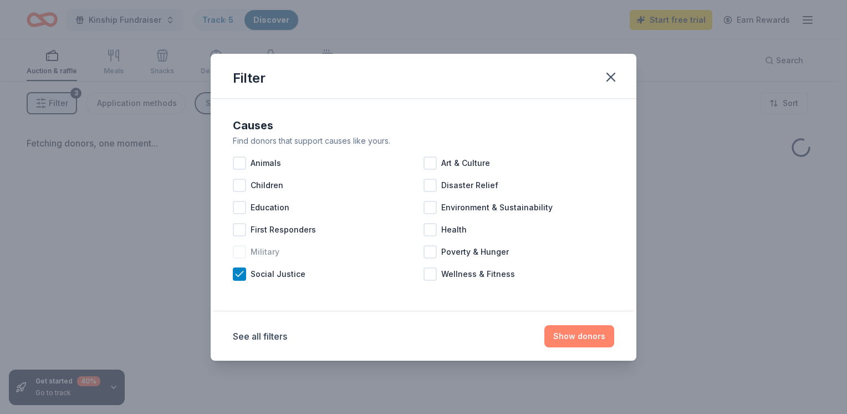
click at [595, 336] on button "Show donors" at bounding box center [580, 336] width 70 height 22
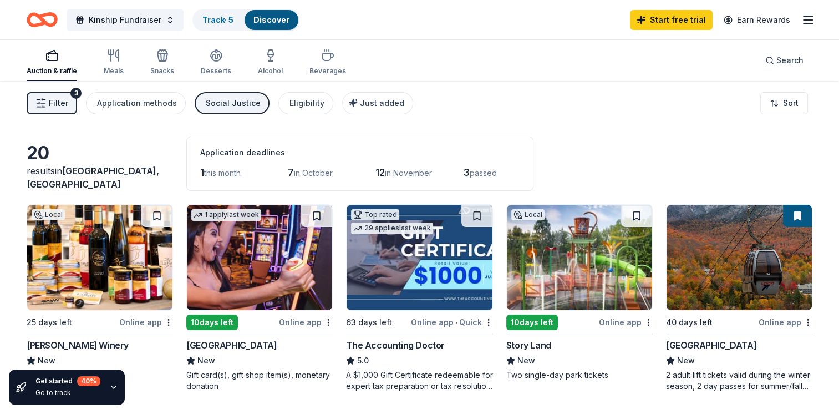
click at [235, 100] on div "Social Justice" at bounding box center [233, 102] width 55 height 13
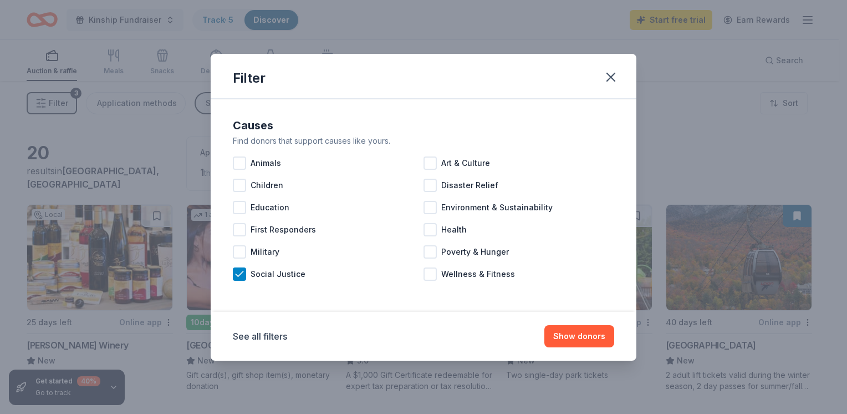
click at [231, 274] on div "Causes Find donors that support causes like yours. Animals Art & Culture Childr…" at bounding box center [423, 200] width 390 height 177
click at [235, 275] on icon at bounding box center [239, 273] width 11 height 11
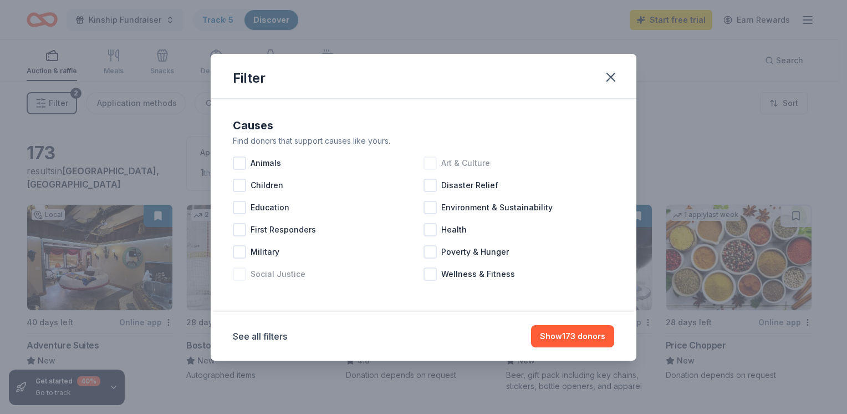
click at [426, 163] on div at bounding box center [430, 162] width 13 height 13
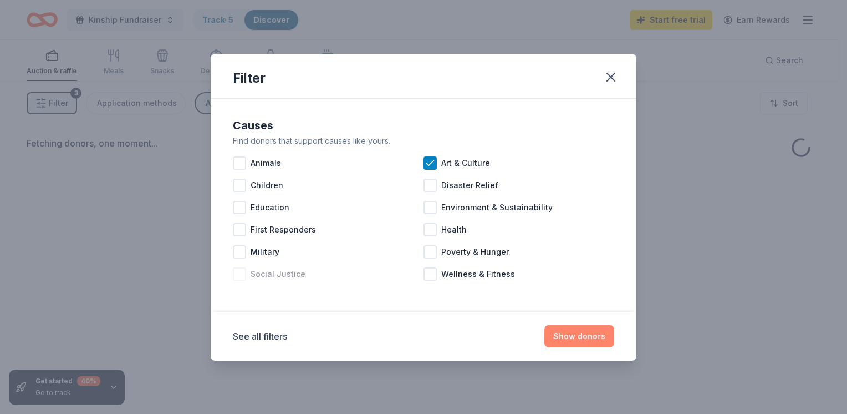
click at [585, 341] on button "Show donors" at bounding box center [580, 336] width 70 height 22
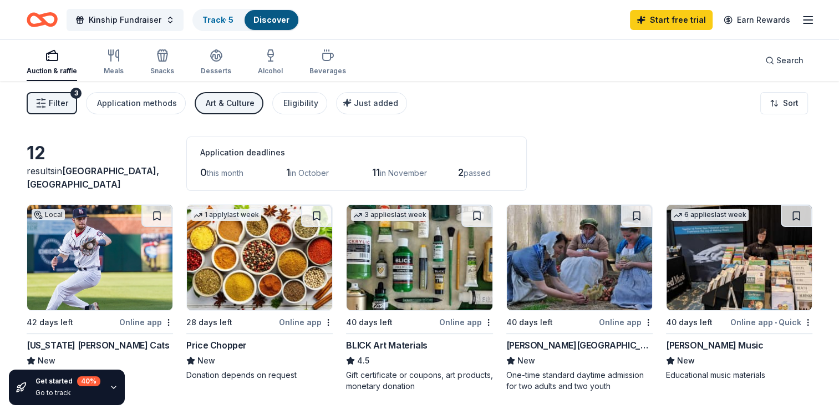
click at [235, 102] on div "Art & Culture" at bounding box center [230, 102] width 49 height 13
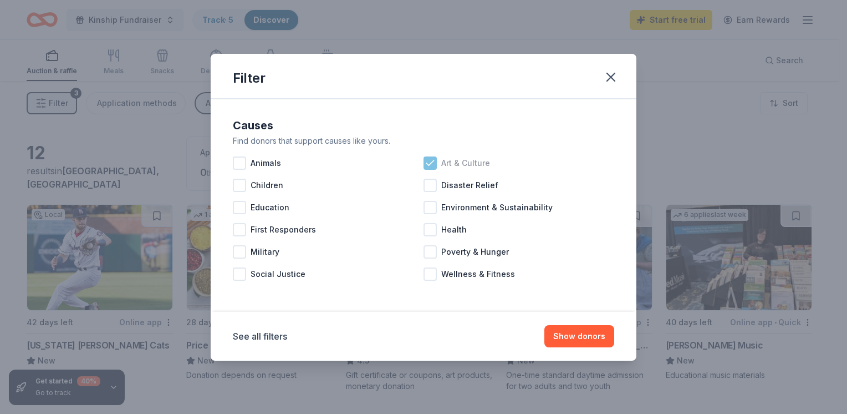
click at [424, 169] on div at bounding box center [430, 162] width 13 height 13
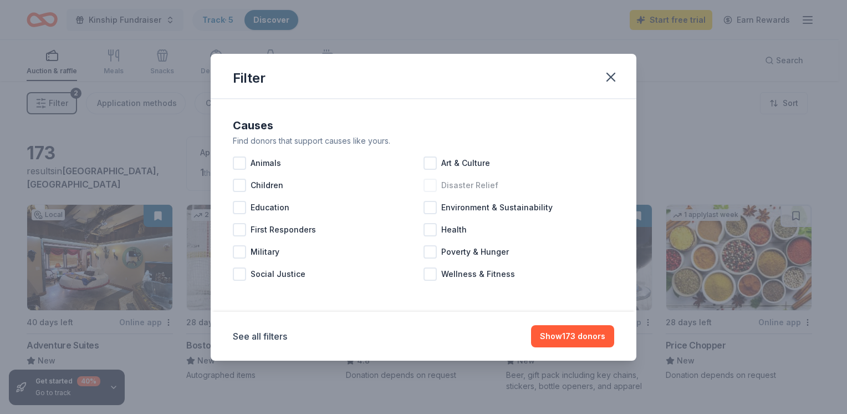
click at [435, 187] on div at bounding box center [430, 185] width 13 height 13
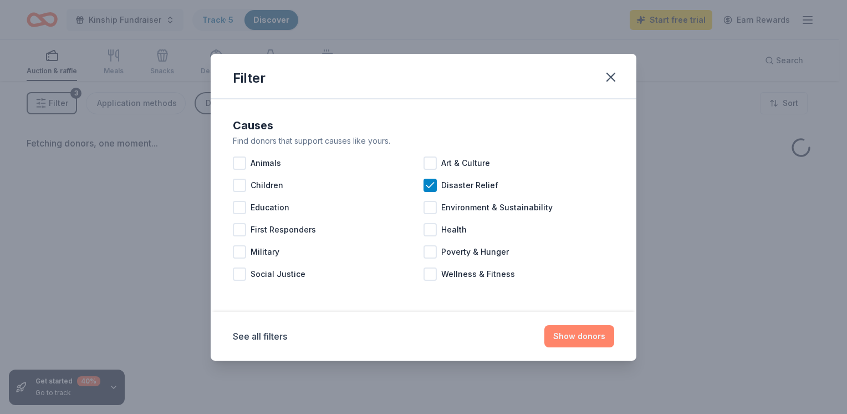
click at [572, 338] on button "Show donors" at bounding box center [580, 336] width 70 height 22
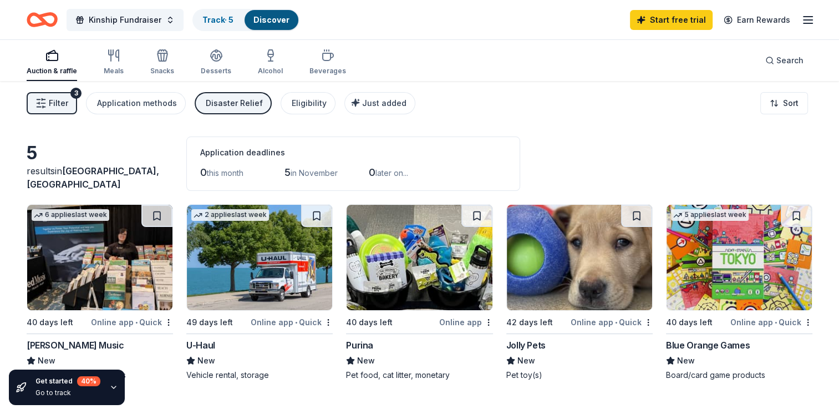
click at [226, 102] on div "Disaster Relief" at bounding box center [234, 102] width 57 height 13
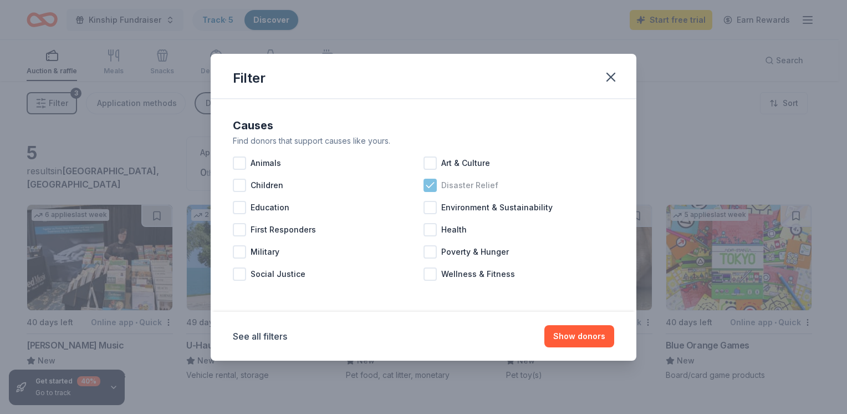
click at [431, 183] on icon at bounding box center [430, 185] width 11 height 11
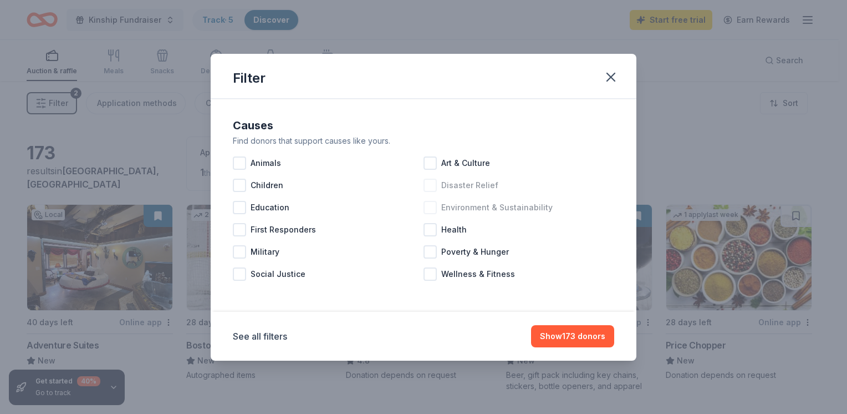
click at [433, 212] on div at bounding box center [430, 207] width 13 height 13
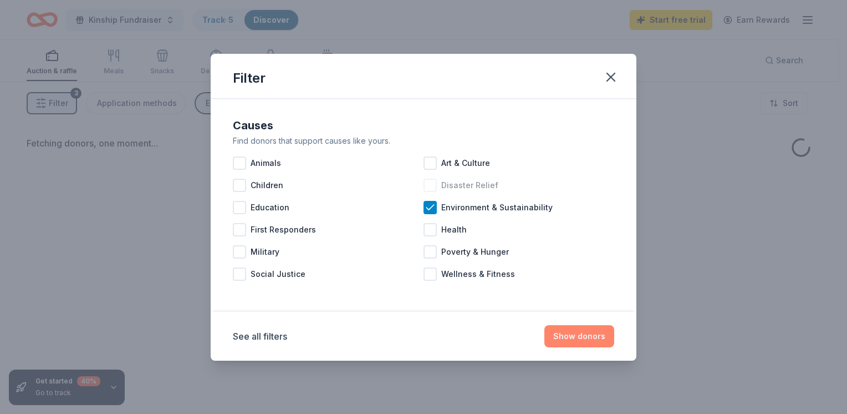
click at [573, 336] on button "Show donors" at bounding box center [580, 336] width 70 height 22
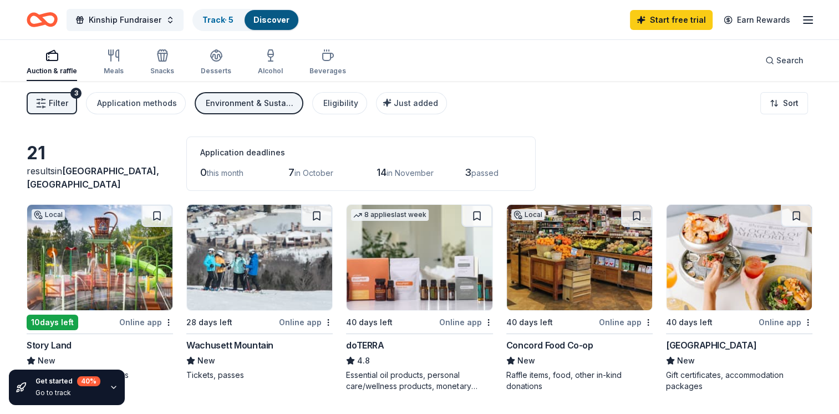
click at [267, 96] on div "Environment & Sustainability" at bounding box center [250, 102] width 89 height 13
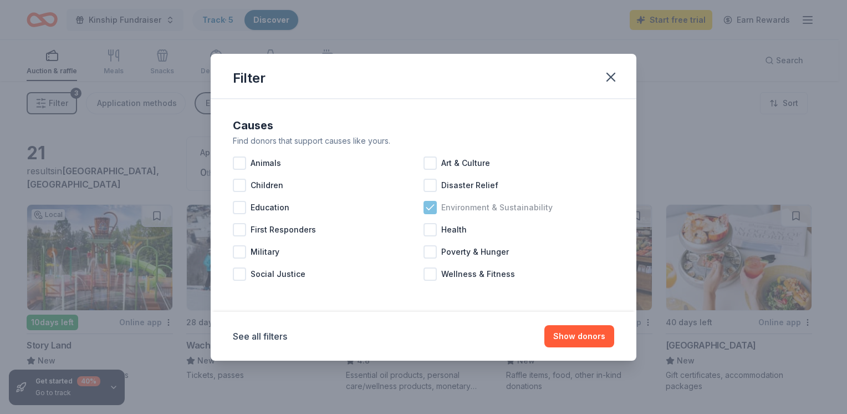
click at [431, 209] on icon at bounding box center [430, 207] width 11 height 11
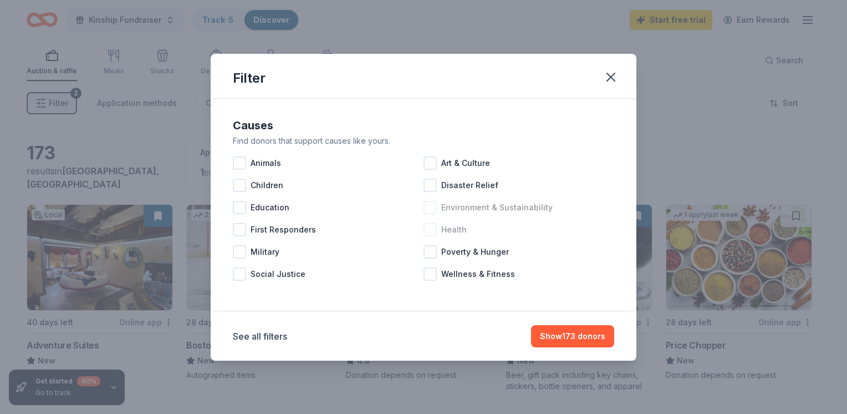
click at [433, 230] on div at bounding box center [430, 229] width 13 height 13
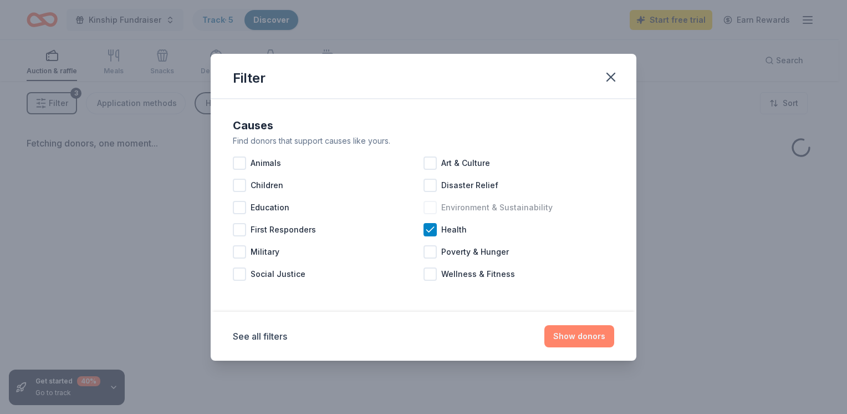
click at [567, 329] on button "Show donors" at bounding box center [580, 336] width 70 height 22
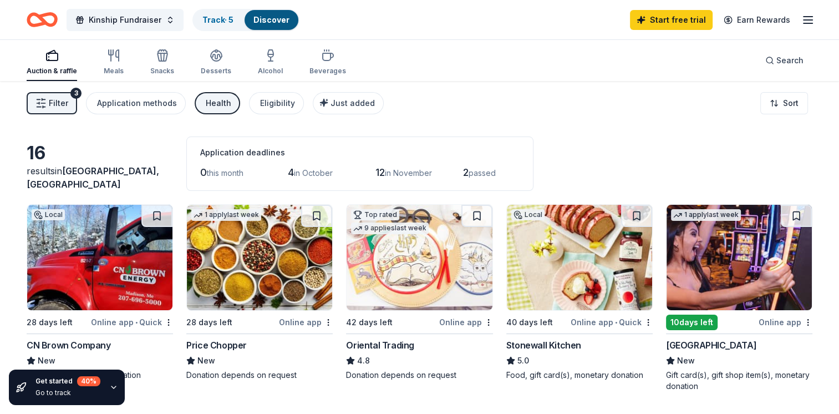
click at [224, 101] on div "Health" at bounding box center [219, 102] width 26 height 13
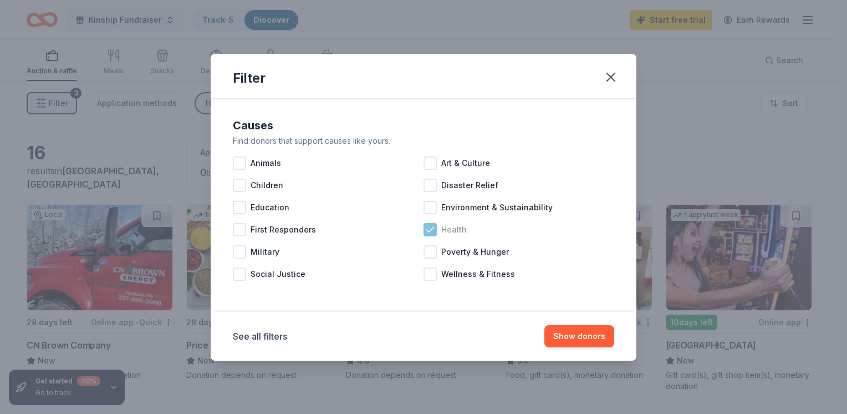
click at [433, 234] on icon at bounding box center [430, 229] width 11 height 11
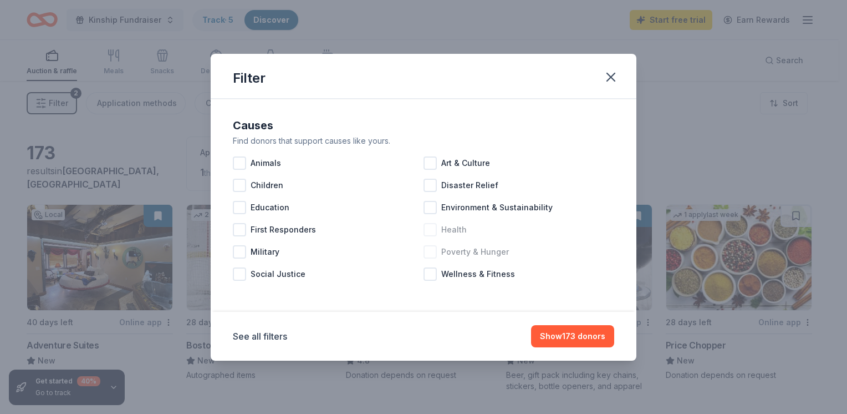
click at [433, 251] on div at bounding box center [430, 251] width 13 height 13
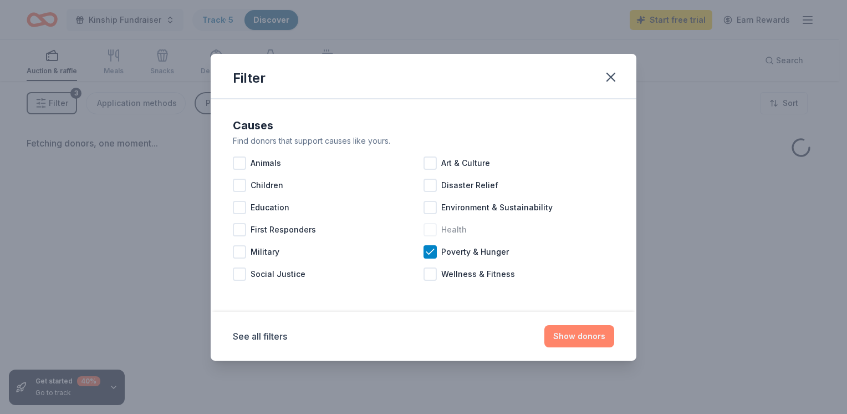
click at [585, 340] on button "Show donors" at bounding box center [580, 336] width 70 height 22
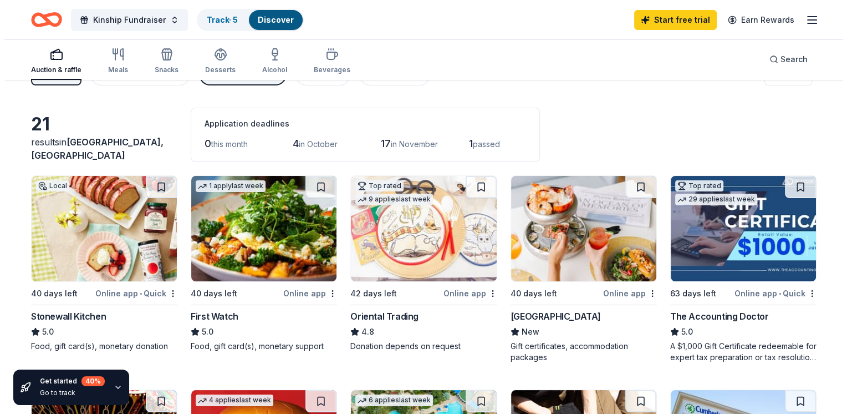
scroll to position [24, 0]
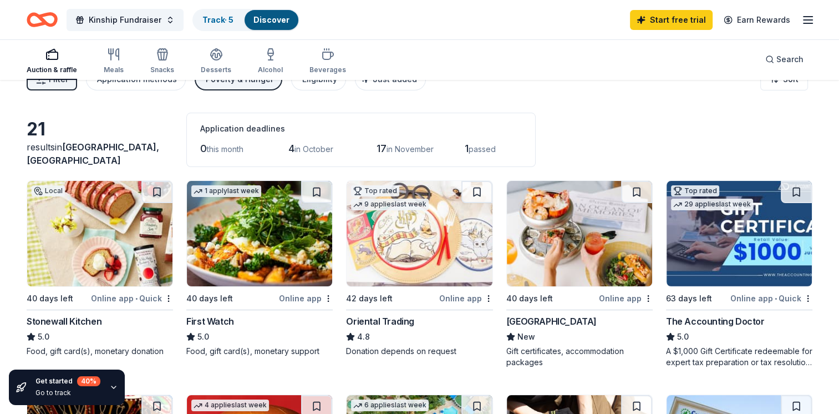
click at [209, 90] on div "Filter 3 Application methods Poverty & Hunger Eligibility Just added Sort" at bounding box center [419, 79] width 839 height 44
click at [210, 89] on button "Poverty & Hunger" at bounding box center [239, 79] width 88 height 22
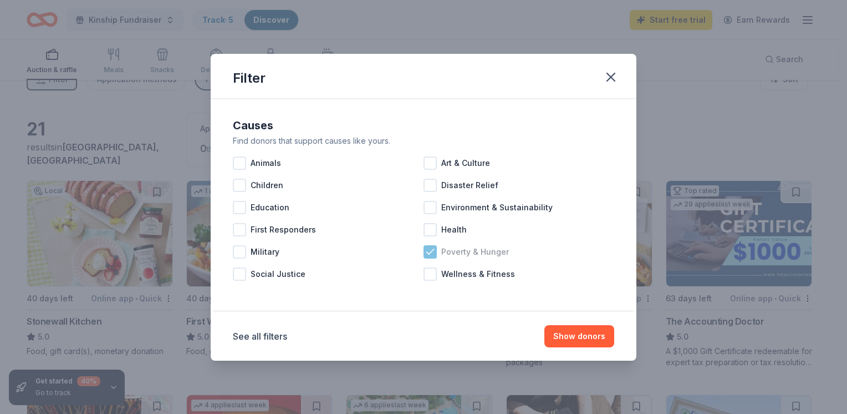
click at [429, 251] on icon at bounding box center [430, 251] width 11 height 11
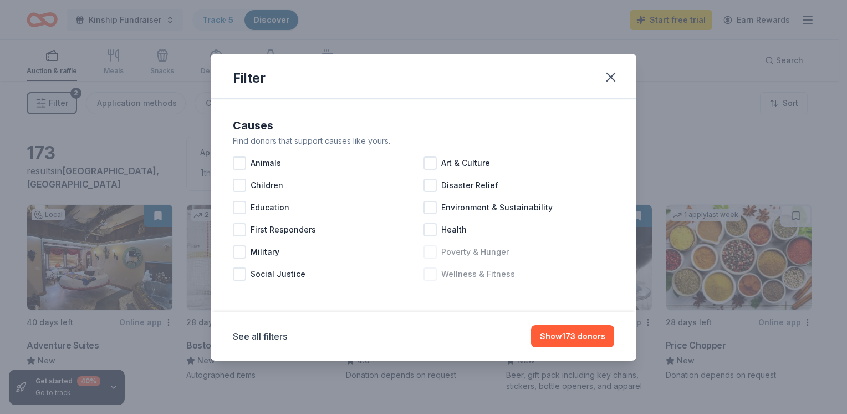
click at [429, 270] on div at bounding box center [430, 273] width 13 height 13
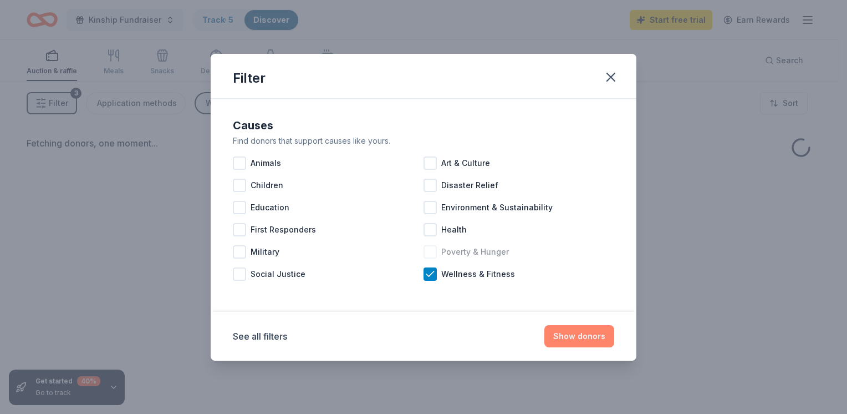
click at [579, 333] on button "Show donors" at bounding box center [580, 336] width 70 height 22
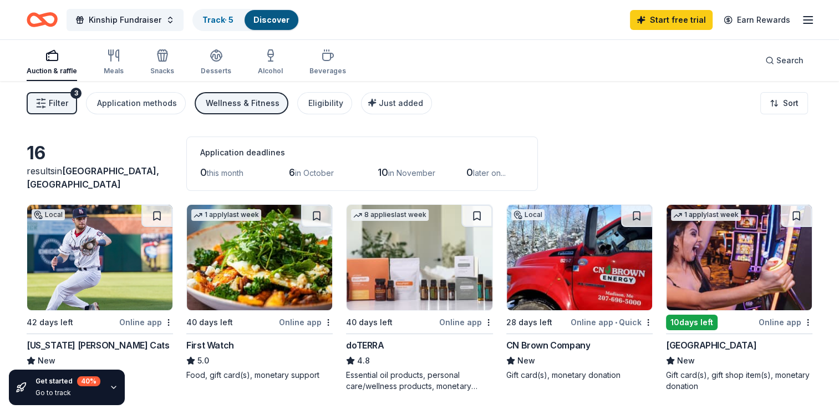
click at [247, 97] on div "Wellness & Fitness" at bounding box center [243, 102] width 74 height 13
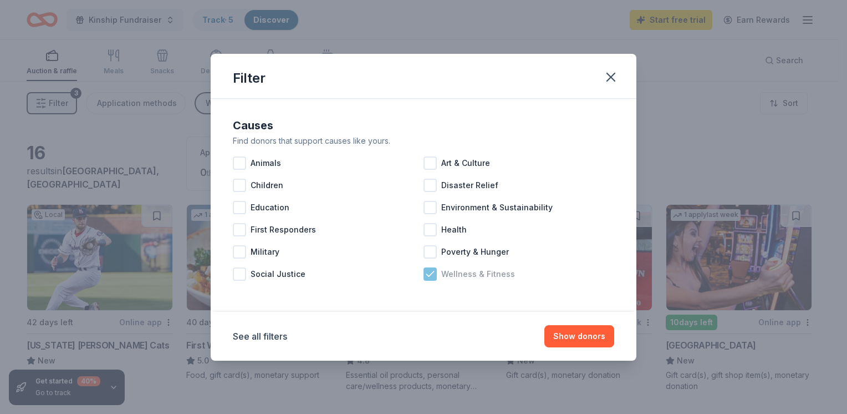
click at [436, 276] on div at bounding box center [430, 273] width 13 height 13
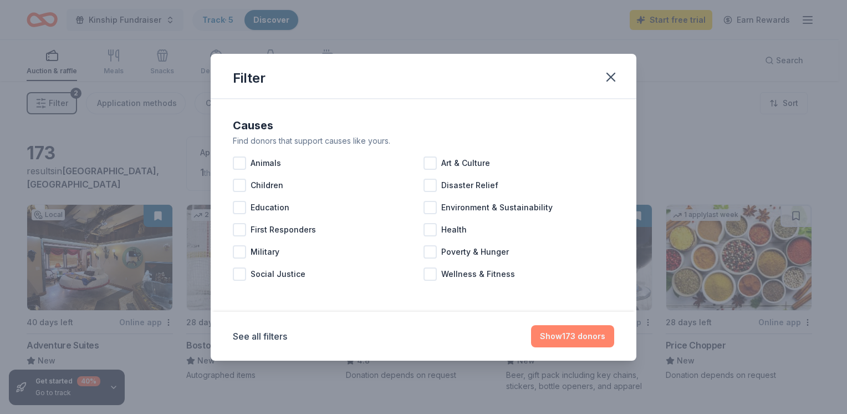
click at [574, 334] on button "Show 173 donors" at bounding box center [572, 336] width 83 height 22
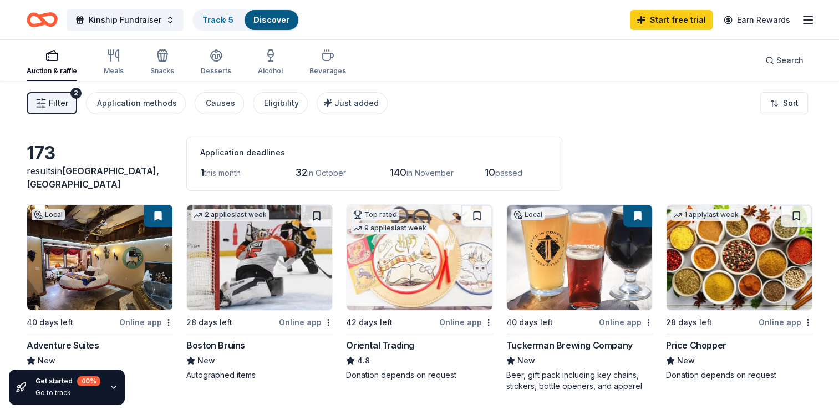
click at [54, 69] on div "Auction & raffle" at bounding box center [52, 71] width 50 height 9
click at [75, 92] on div "2" at bounding box center [75, 93] width 11 height 11
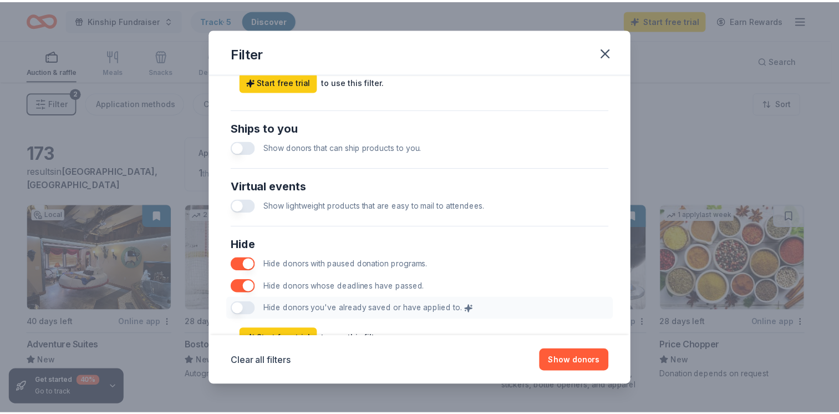
scroll to position [542, 0]
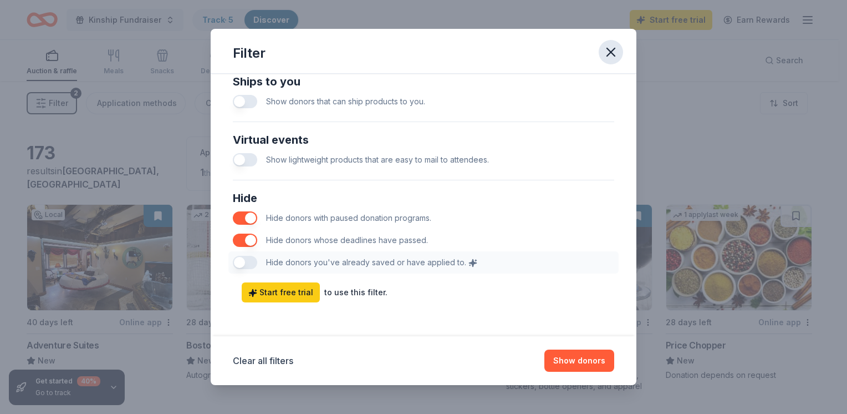
click at [611, 50] on icon "button" at bounding box center [611, 52] width 16 height 16
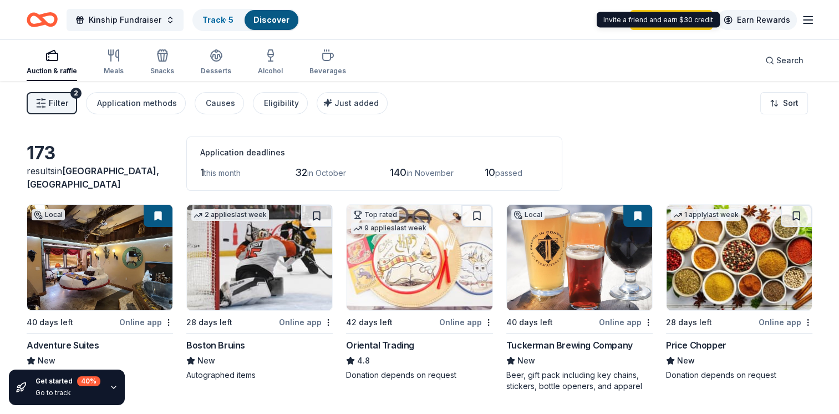
click at [763, 18] on link "Earn Rewards" at bounding box center [757, 20] width 80 height 20
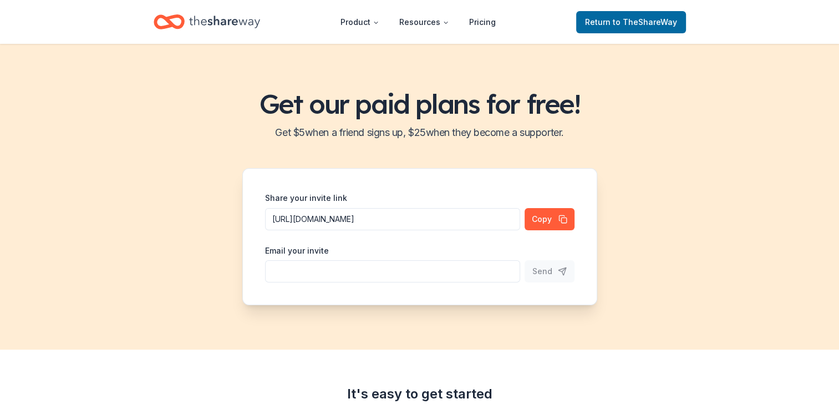
click at [333, 270] on input "Share your invite link" at bounding box center [392, 271] width 255 height 22
type input "[EMAIL_ADDRESS][DOMAIN_NAME]"
click at [542, 268] on span "Send" at bounding box center [542, 271] width 20 height 13
click at [634, 26] on span "Return to TheShareWay" at bounding box center [631, 22] width 92 height 13
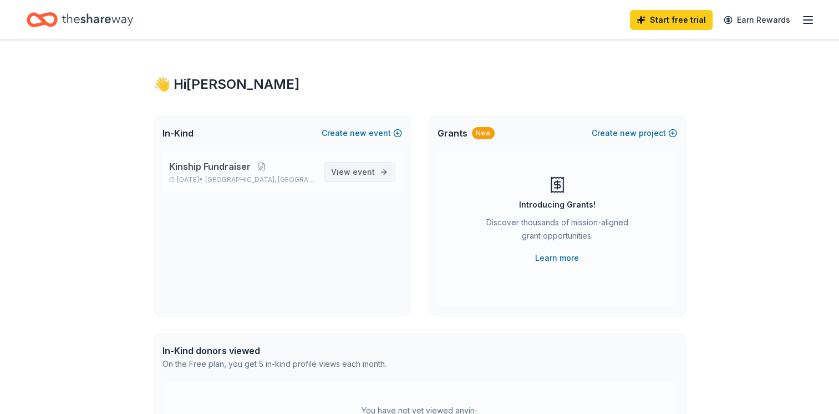
click at [364, 169] on span "event" at bounding box center [364, 171] width 22 height 9
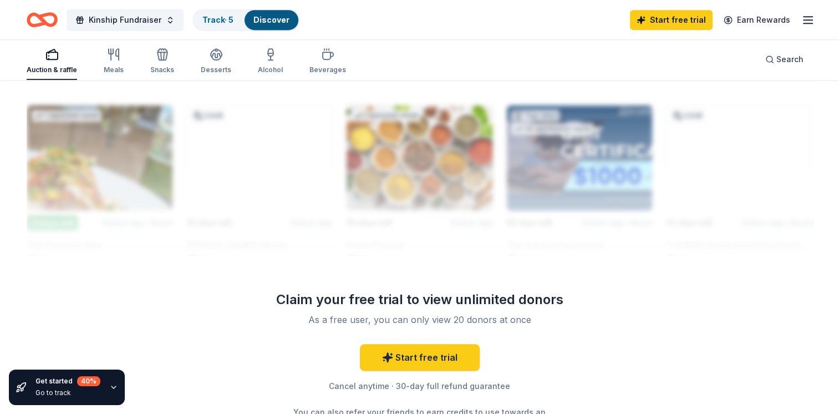
scroll to position [1090, 0]
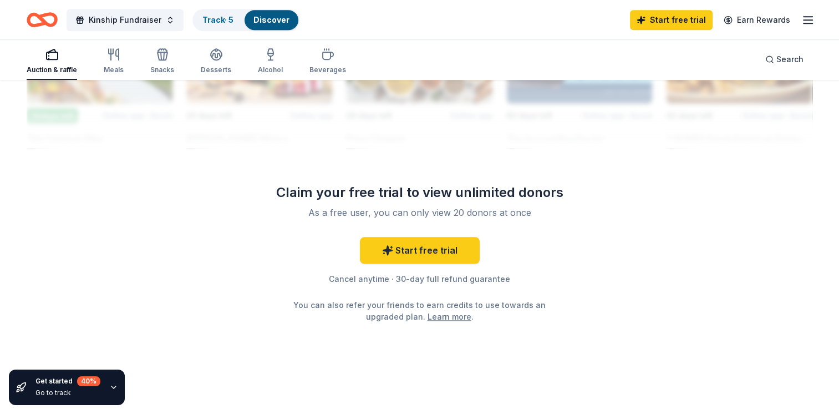
click at [804, 21] on icon "button" at bounding box center [807, 19] width 13 height 13
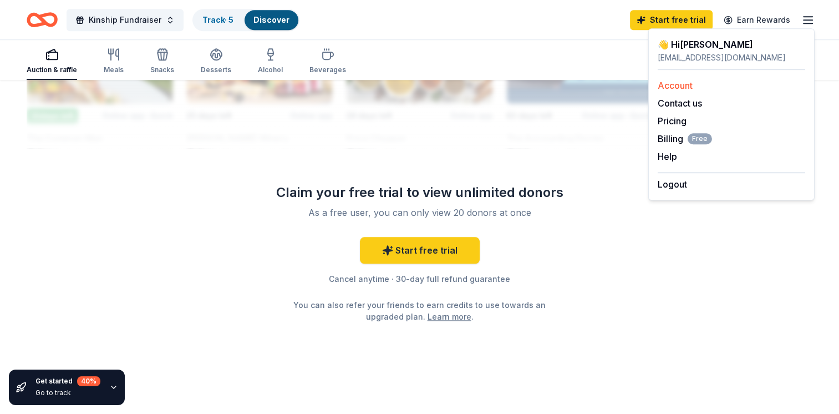
click at [677, 85] on link "Account" at bounding box center [675, 85] width 35 height 11
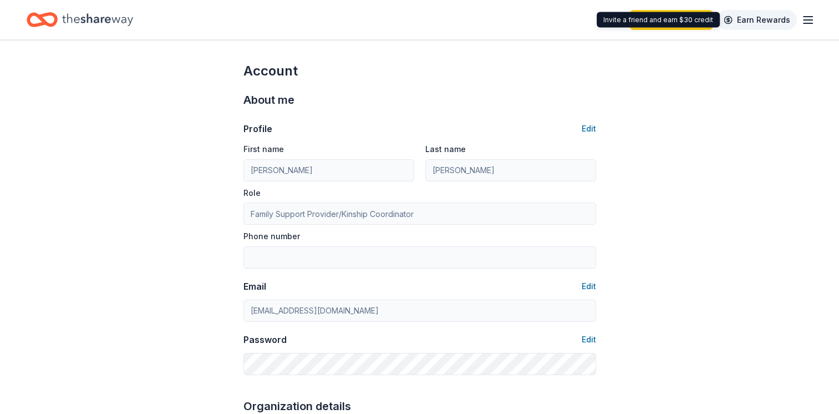
click at [785, 19] on link "Earn Rewards" at bounding box center [757, 20] width 80 height 20
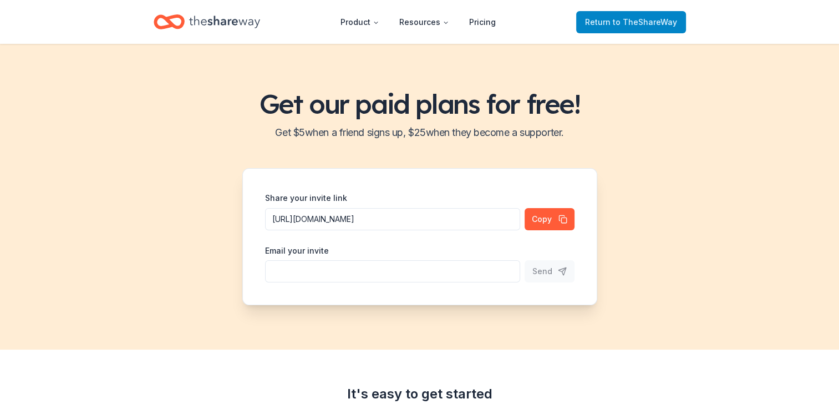
click at [623, 26] on span "to TheShareWay" at bounding box center [645, 21] width 64 height 9
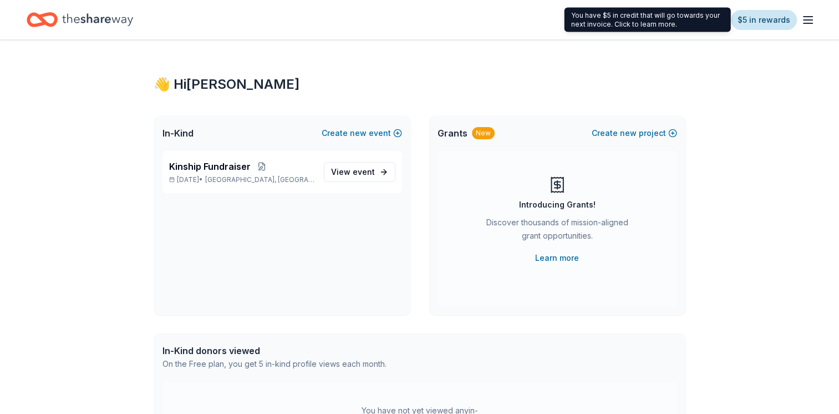
click at [787, 23] on link "$5 in rewards" at bounding box center [764, 20] width 66 height 20
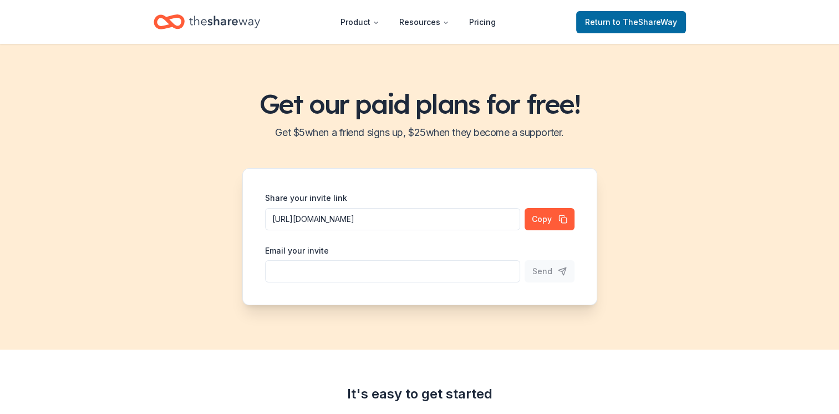
click at [226, 14] on icon "Home" at bounding box center [224, 22] width 71 height 23
